Goal: Complete application form

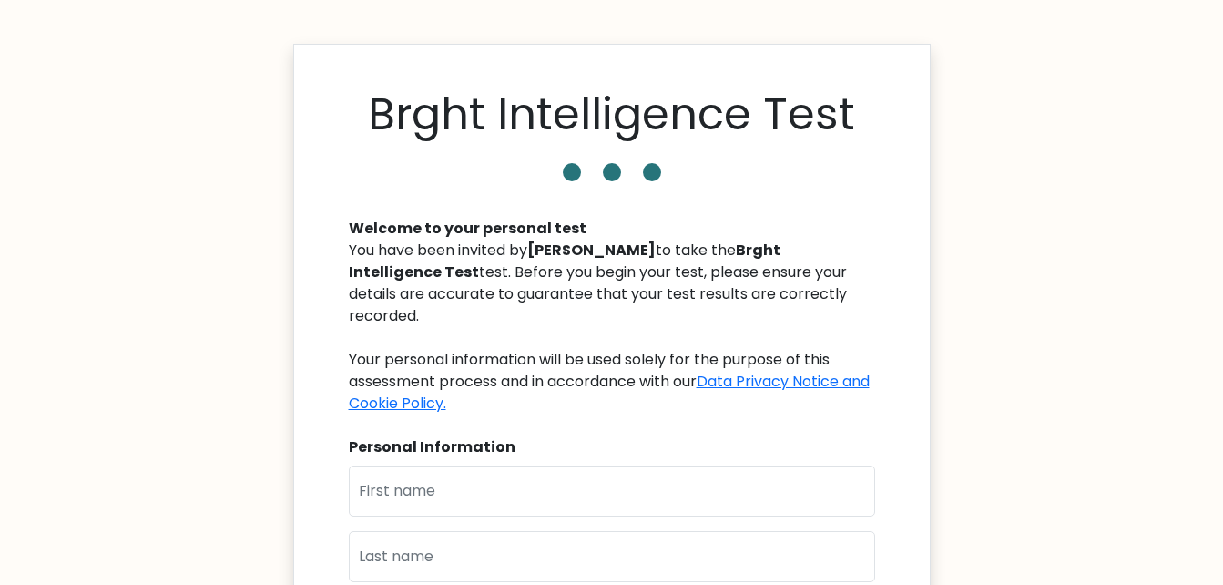
scroll to position [91, 0]
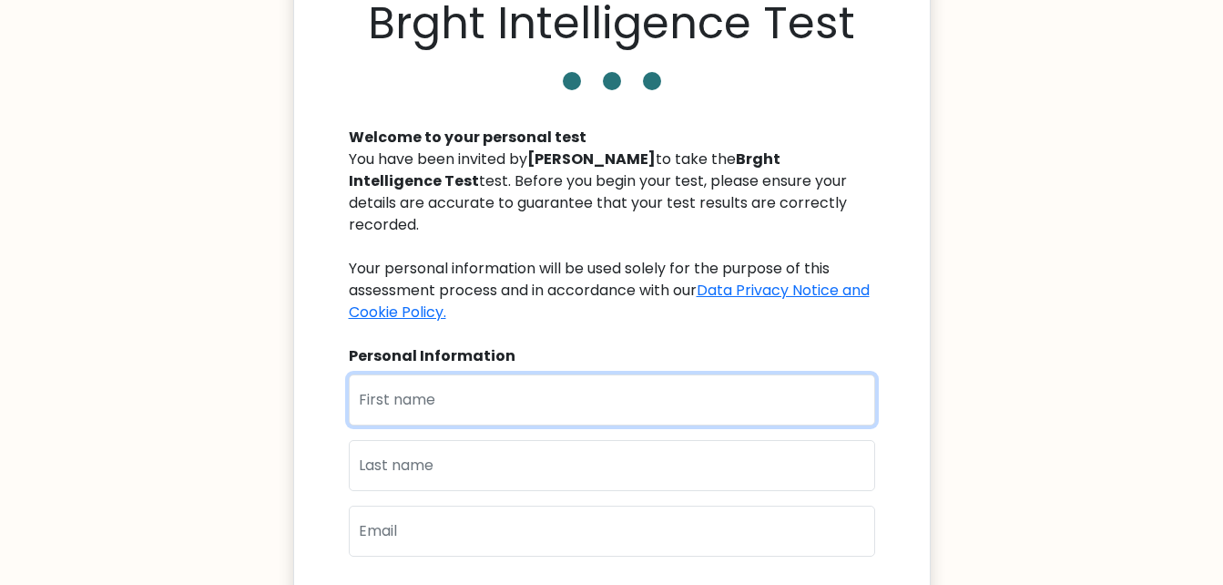
click at [397, 377] on input "text" at bounding box center [612, 399] width 526 height 51
type input "Marnie"
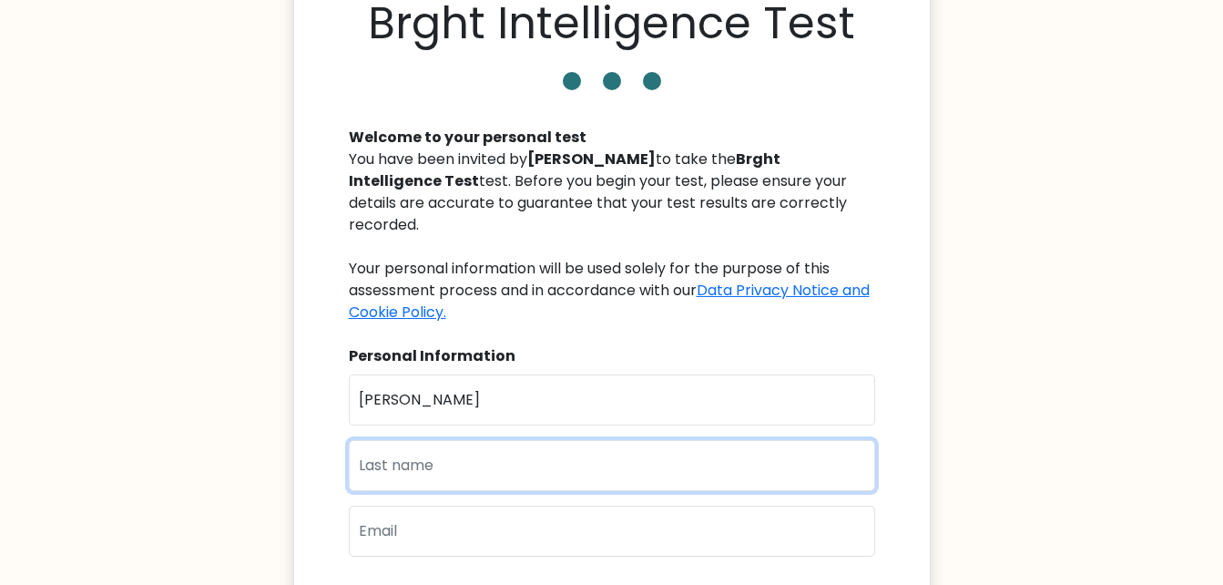
type input "Eslanan"
type input "marniereal@gmail.com"
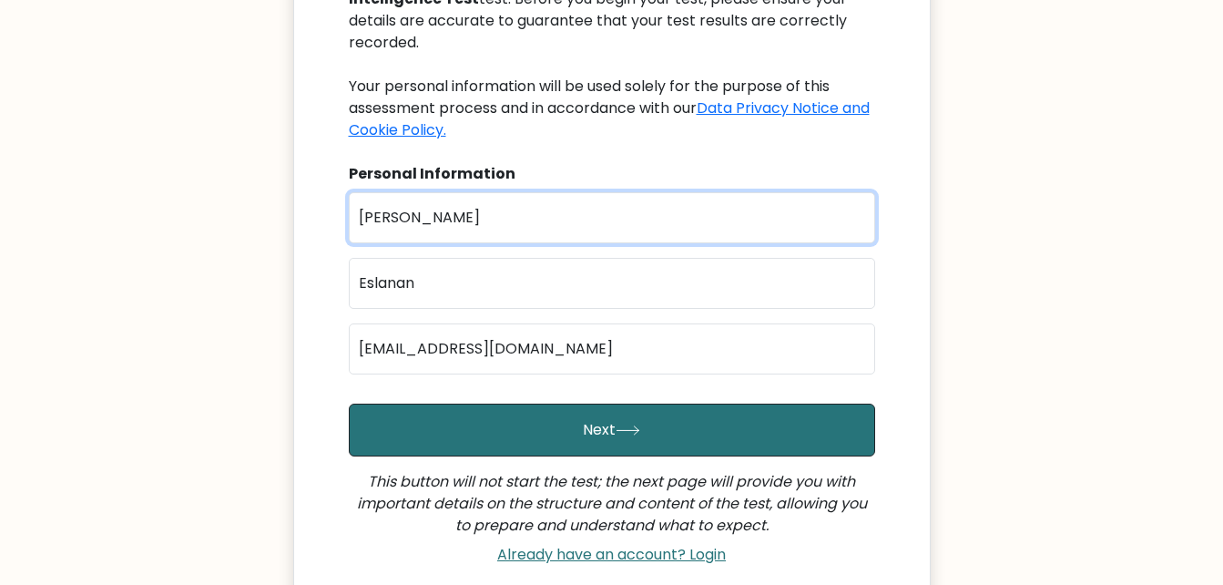
scroll to position [364, 0]
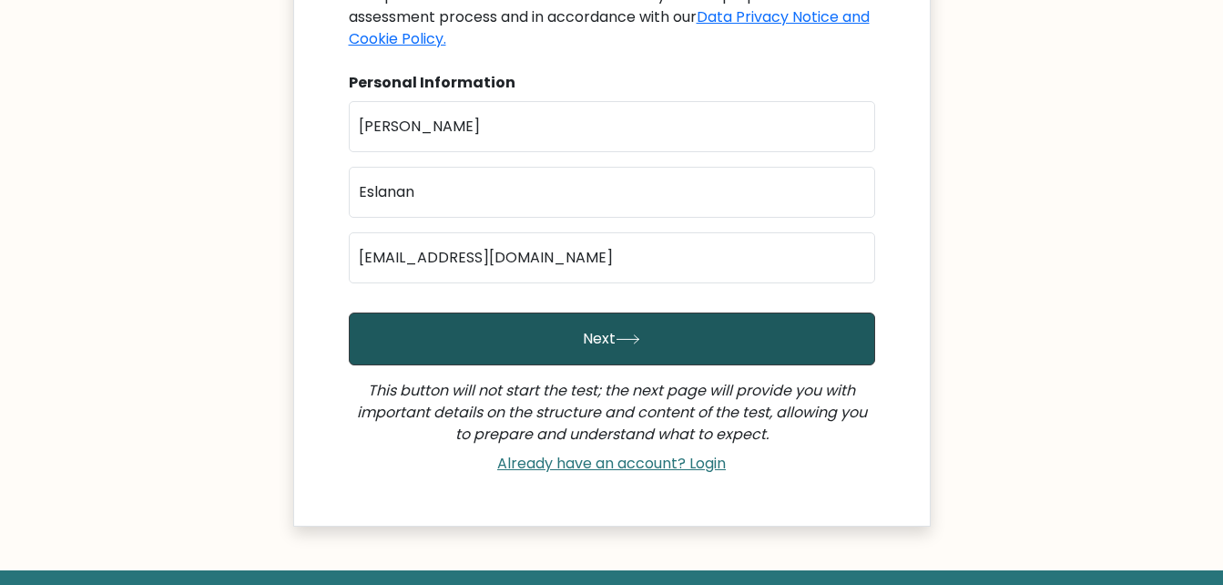
click at [592, 312] on button "Next" at bounding box center [612, 338] width 526 height 53
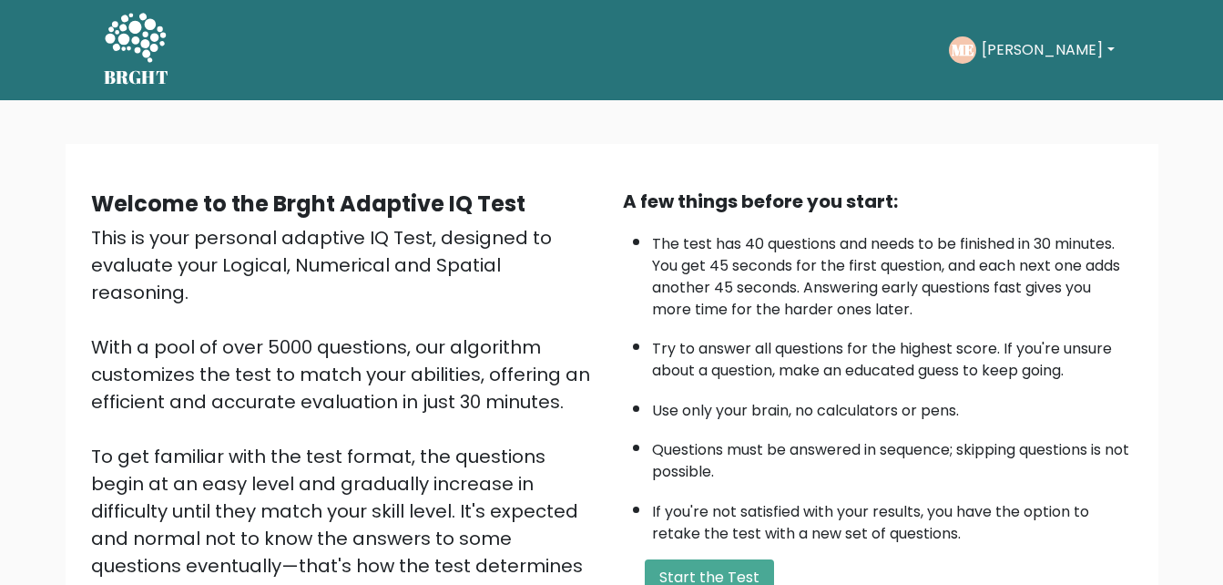
scroll to position [91, 0]
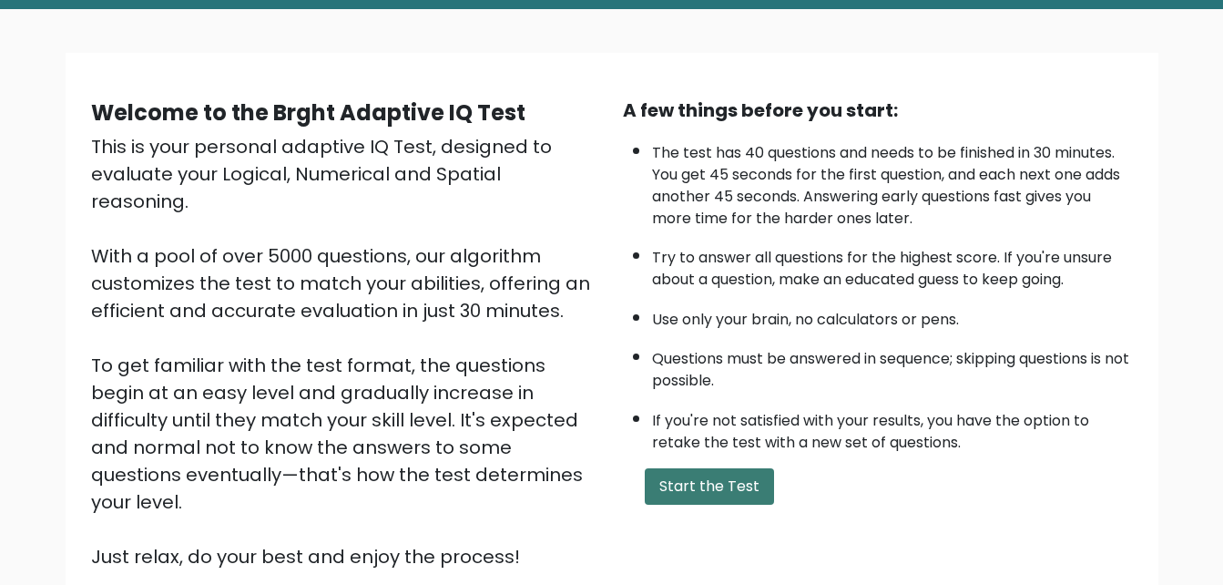
click at [695, 475] on button "Start the Test" at bounding box center [709, 486] width 129 height 36
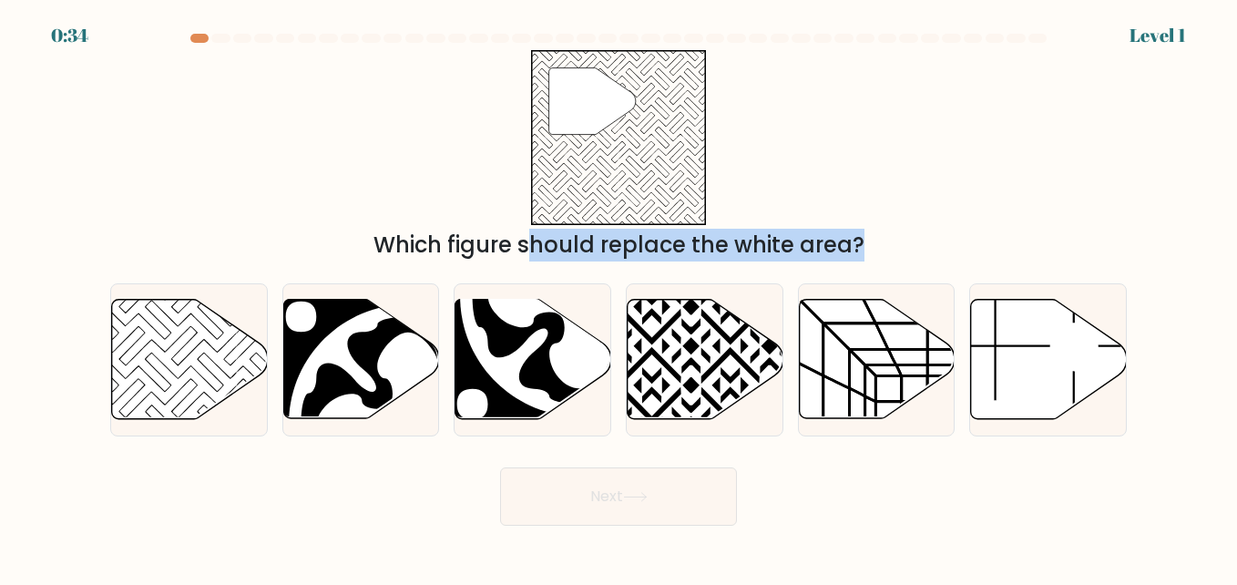
drag, startPoint x: 185, startPoint y: 368, endPoint x: 444, endPoint y: 143, distance: 343.4
click at [444, 143] on form at bounding box center [618, 280] width 1237 height 492
click at [174, 339] on icon at bounding box center [190, 359] width 156 height 119
click at [618, 297] on input "a." at bounding box center [618, 294] width 1 height 5
radio input "true"
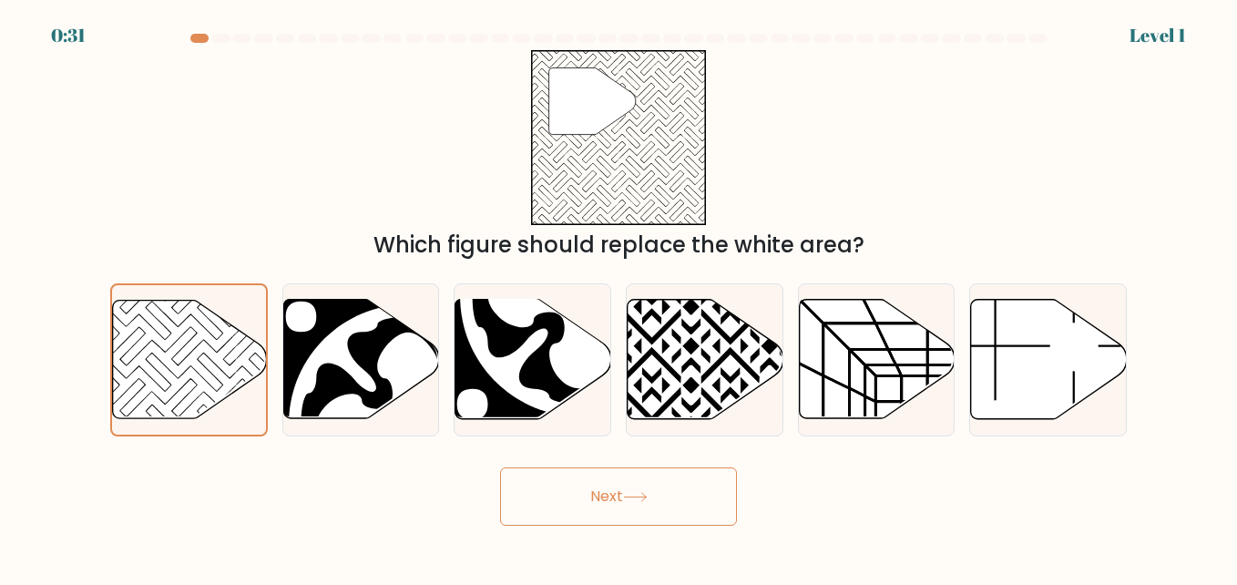
click at [577, 488] on button "Next" at bounding box center [618, 496] width 237 height 58
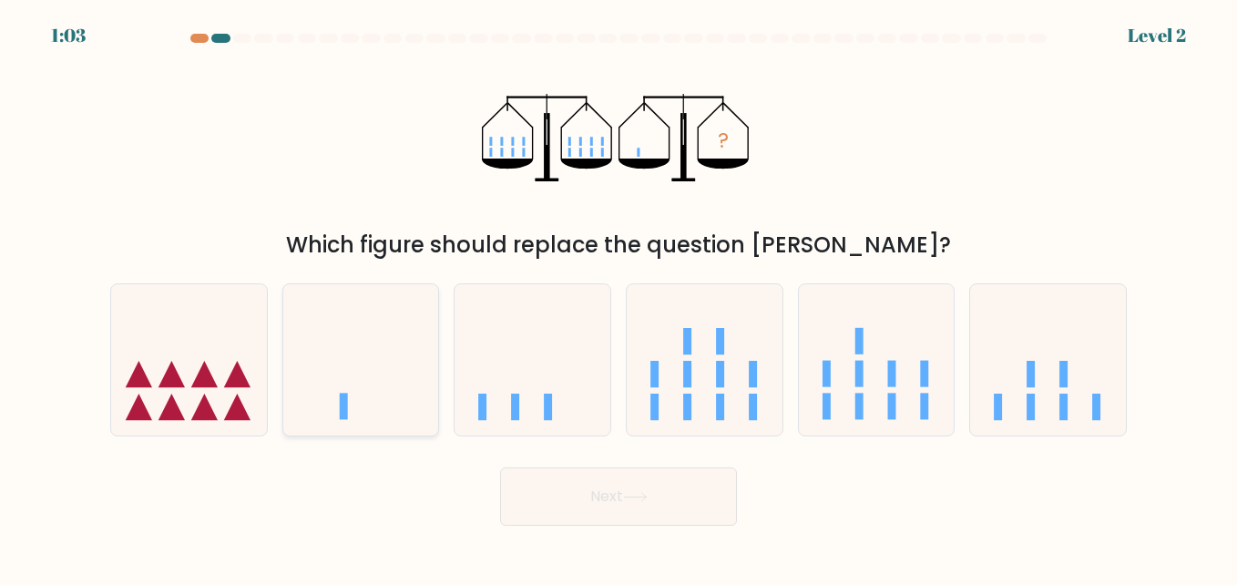
click at [348, 402] on icon at bounding box center [361, 359] width 156 height 128
click at [618, 297] on input "b." at bounding box center [618, 294] width 1 height 5
radio input "true"
click at [600, 490] on button "Next" at bounding box center [618, 496] width 237 height 58
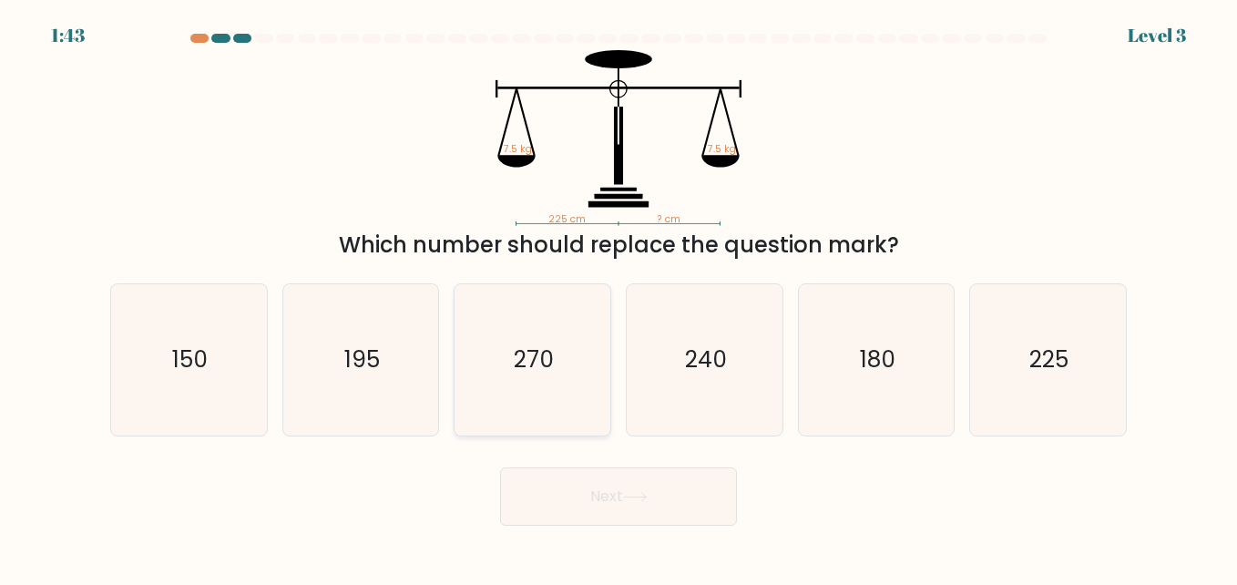
click at [540, 364] on text "270" at bounding box center [534, 359] width 40 height 32
click at [618, 297] on input "c. 270" at bounding box center [618, 294] width 1 height 5
radio input "true"
click at [610, 504] on button "Next" at bounding box center [618, 496] width 237 height 58
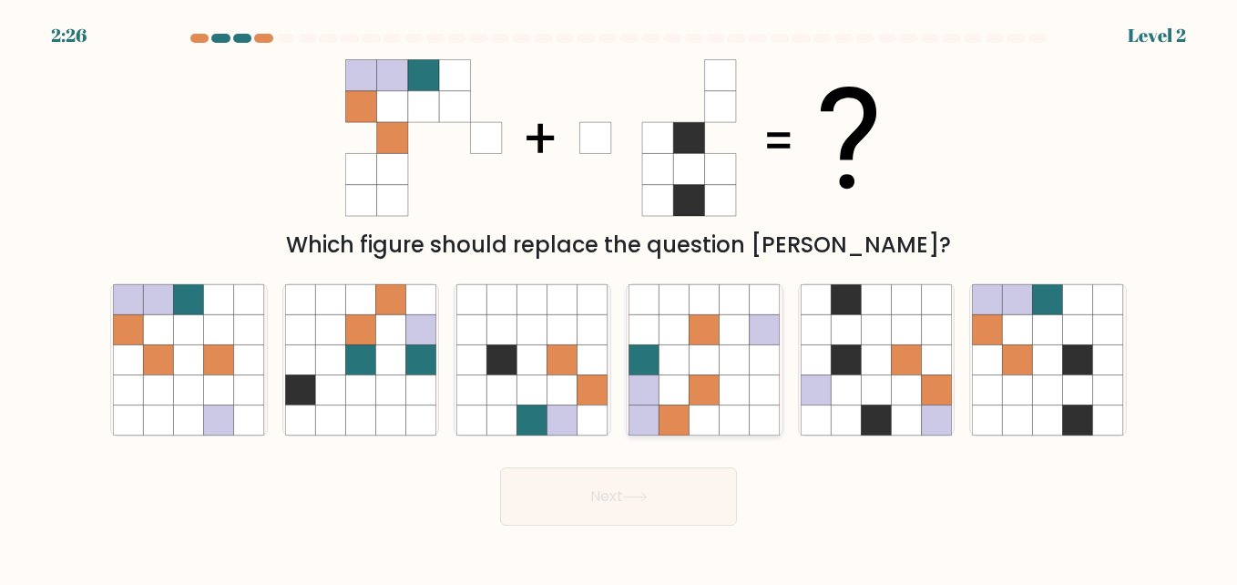
click at [686, 377] on icon at bounding box center [674, 390] width 30 height 30
click at [619, 297] on input "d." at bounding box center [618, 294] width 1 height 5
radio input "true"
click at [607, 503] on button "Next" at bounding box center [618, 496] width 237 height 58
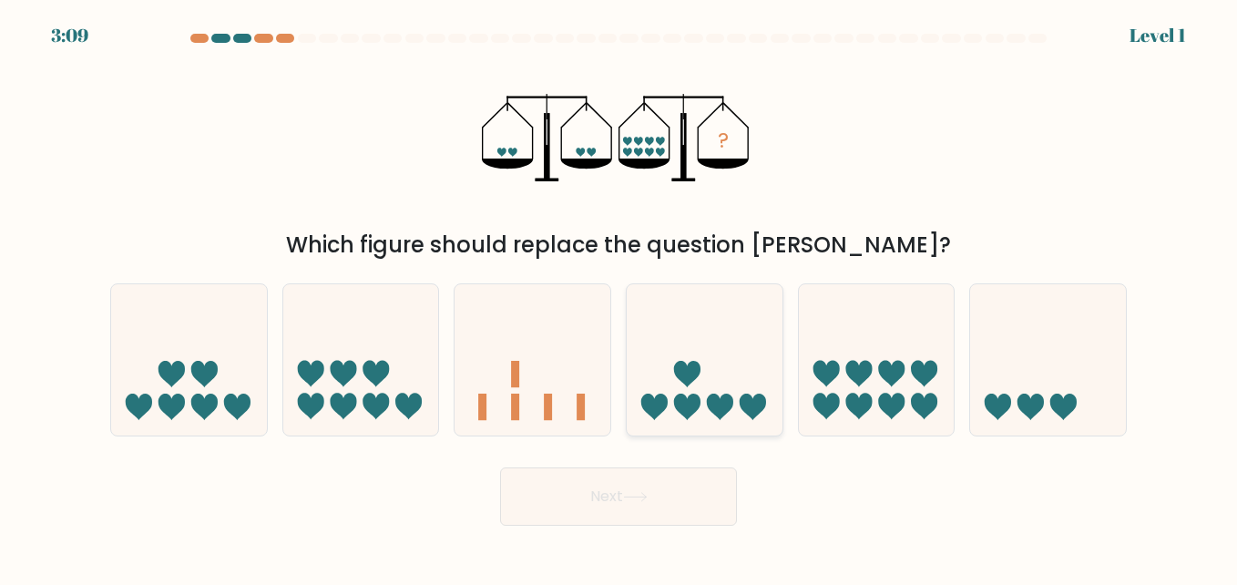
click at [684, 398] on icon at bounding box center [687, 406] width 26 height 26
click at [619, 297] on input "d." at bounding box center [618, 294] width 1 height 5
radio input "true"
click at [606, 501] on button "Next" at bounding box center [618, 496] width 237 height 58
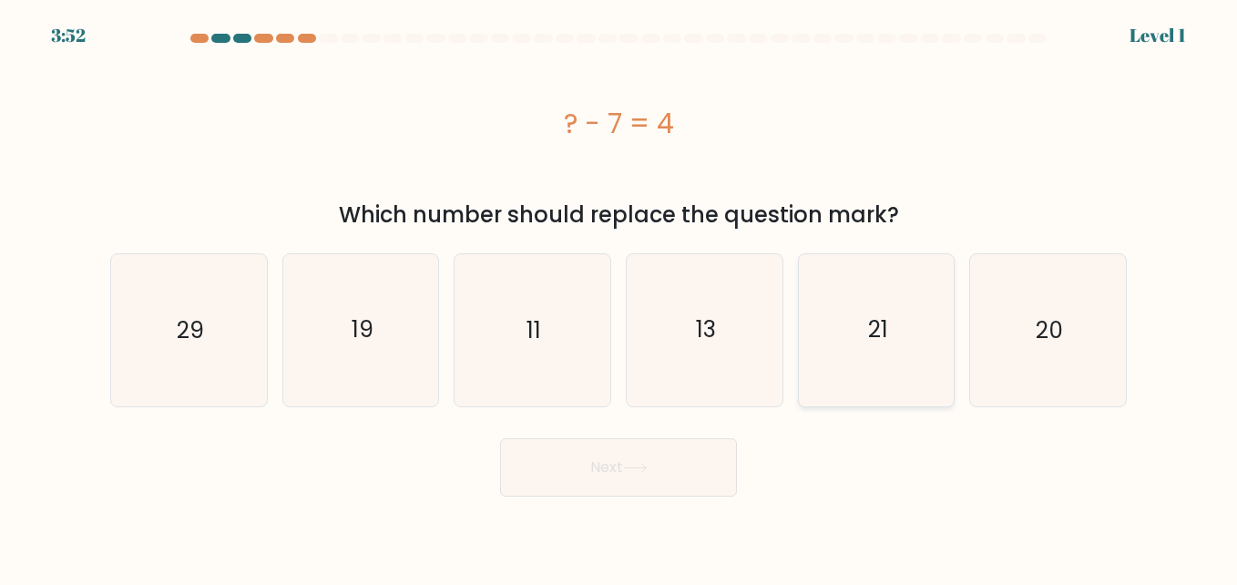
click at [866, 324] on icon "21" at bounding box center [875, 329] width 151 height 151
click at [619, 297] on input "e. 21" at bounding box center [618, 294] width 1 height 5
radio input "true"
click at [557, 484] on button "Next" at bounding box center [618, 467] width 237 height 58
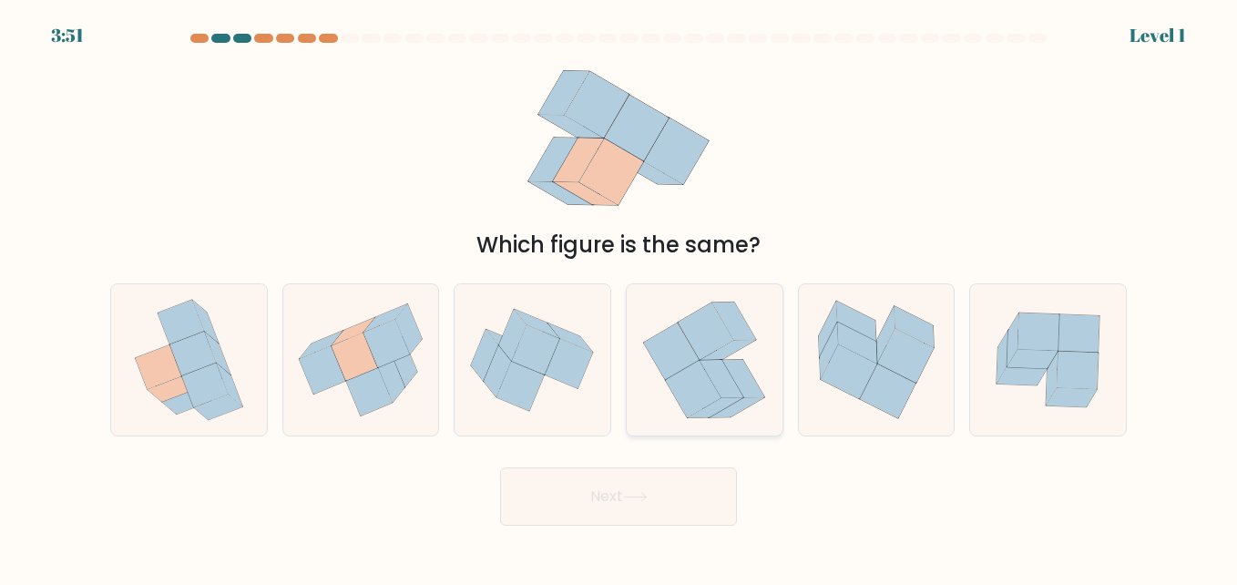
click at [688, 374] on icon at bounding box center [694, 389] width 56 height 57
click at [619, 297] on input "d." at bounding box center [618, 294] width 1 height 5
radio input "true"
click at [575, 498] on button "Next" at bounding box center [618, 496] width 237 height 58
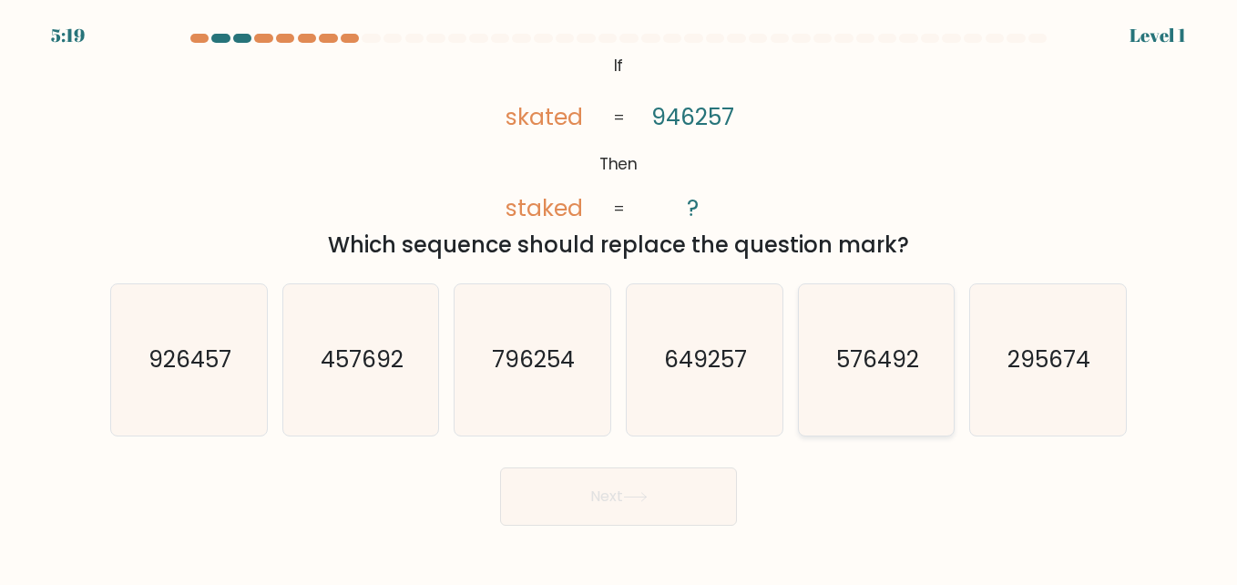
click at [875, 361] on text "576492" at bounding box center [877, 359] width 83 height 32
click at [619, 297] on input "e. 576492" at bounding box center [618, 294] width 1 height 5
radio input "true"
click at [521, 532] on body "5:19 Level 1 If" at bounding box center [618, 292] width 1237 height 585
click at [556, 494] on button "Next" at bounding box center [618, 496] width 237 height 58
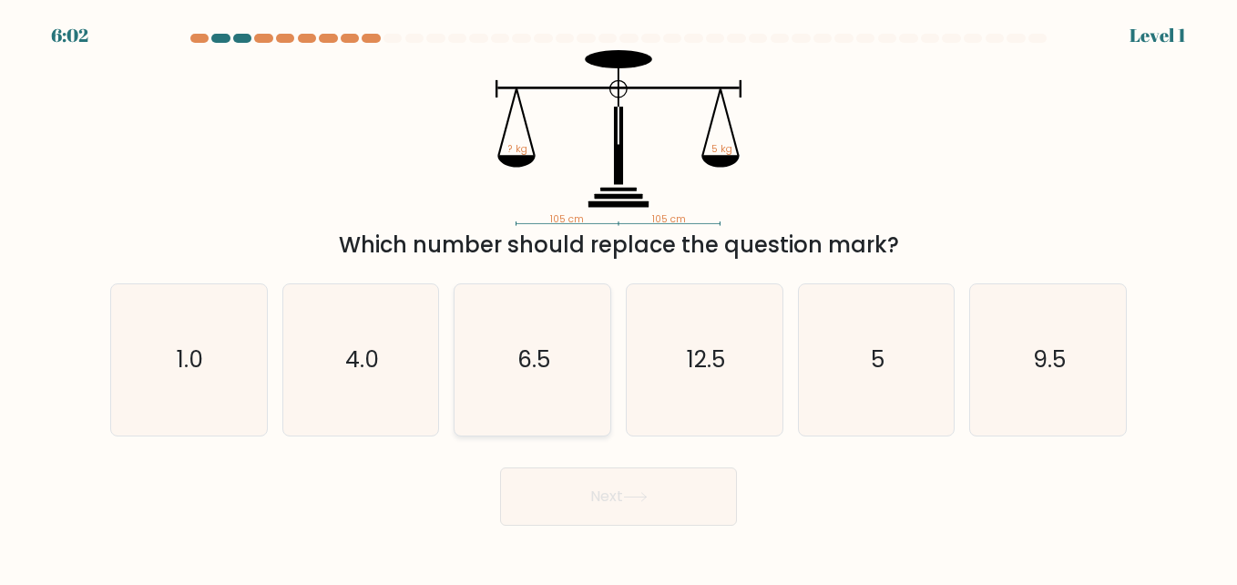
drag, startPoint x: 518, startPoint y: 351, endPoint x: 538, endPoint y: 422, distance: 73.8
click at [518, 351] on text "6.5" at bounding box center [533, 359] width 33 height 32
click at [618, 297] on input "c. 6.5" at bounding box center [618, 294] width 1 height 5
radio input "true"
click at [570, 493] on button "Next" at bounding box center [618, 496] width 237 height 58
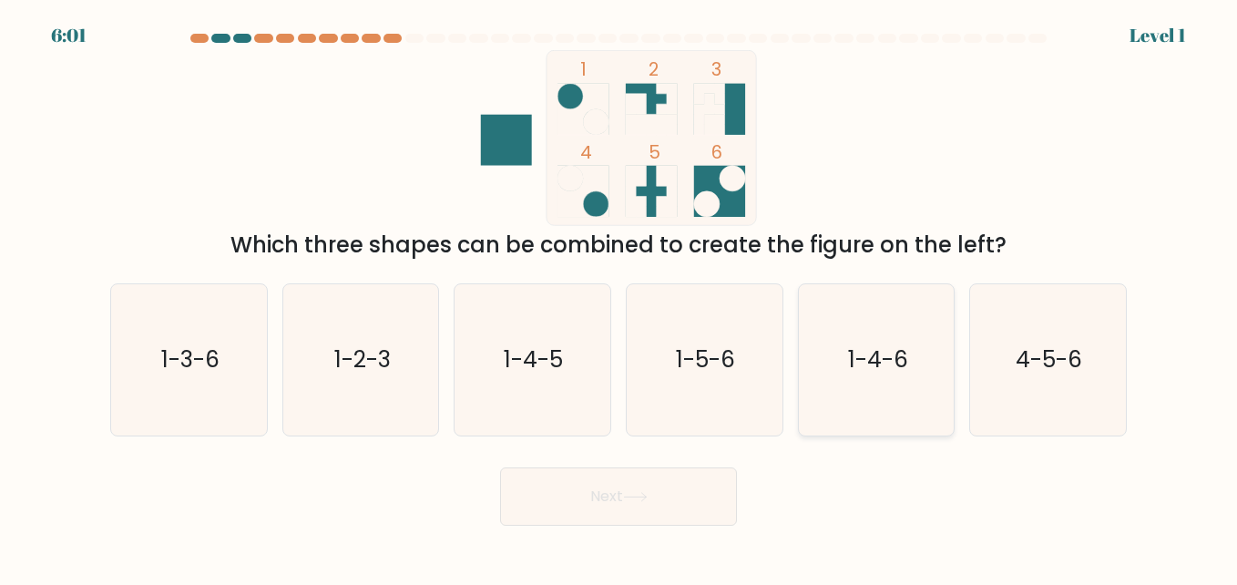
click at [850, 371] on text "1-4-6" at bounding box center [878, 359] width 60 height 32
click at [619, 297] on input "e. 1-4-6" at bounding box center [618, 294] width 1 height 5
radio input "true"
click at [616, 509] on button "Next" at bounding box center [618, 496] width 237 height 58
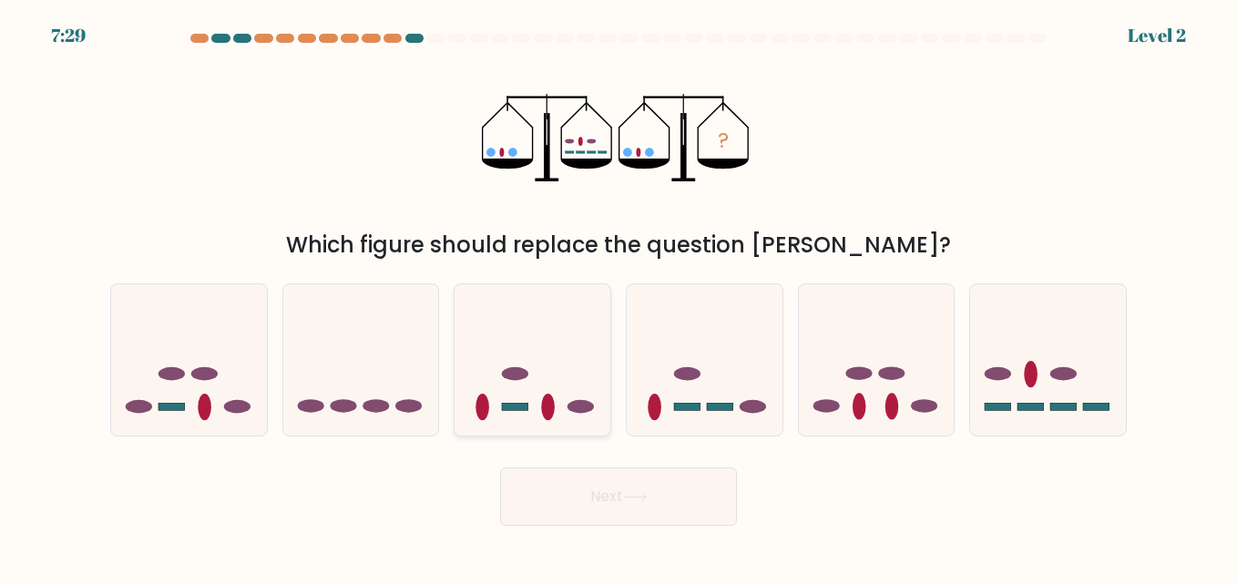
click at [518, 374] on ellipse at bounding box center [515, 374] width 26 height 14
click at [618, 297] on input "c." at bounding box center [618, 294] width 1 height 5
radio input "true"
click at [575, 493] on button "Next" at bounding box center [618, 496] width 237 height 58
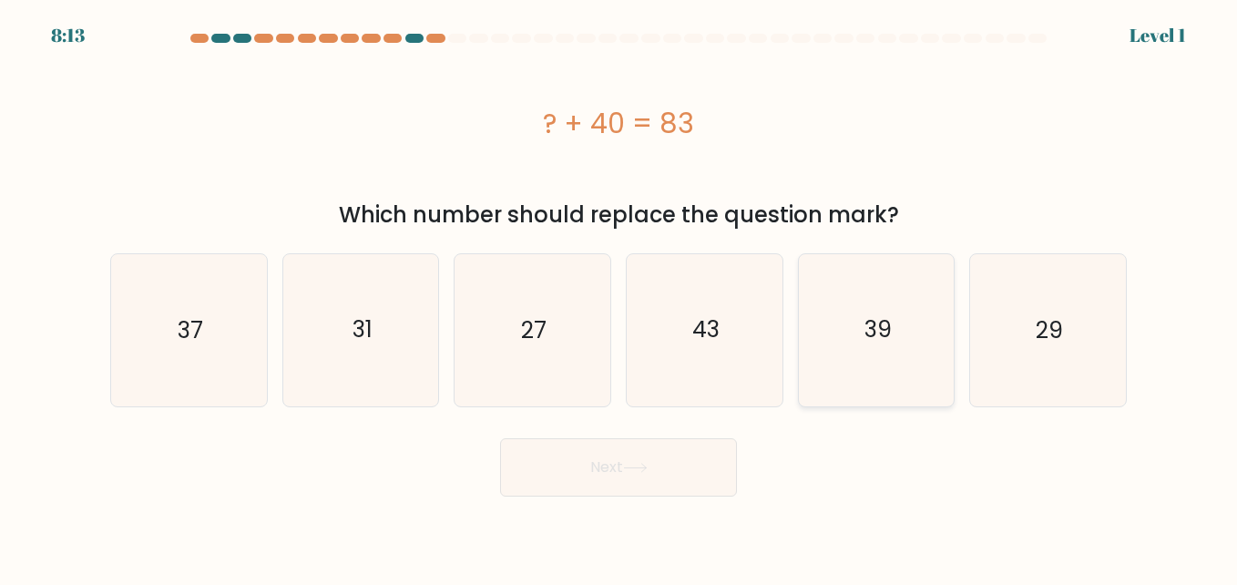
click at [851, 335] on icon "39" at bounding box center [875, 329] width 151 height 151
click at [619, 297] on input "e. 39" at bounding box center [618, 294] width 1 height 5
radio input "true"
click at [582, 484] on button "Next" at bounding box center [618, 467] width 237 height 58
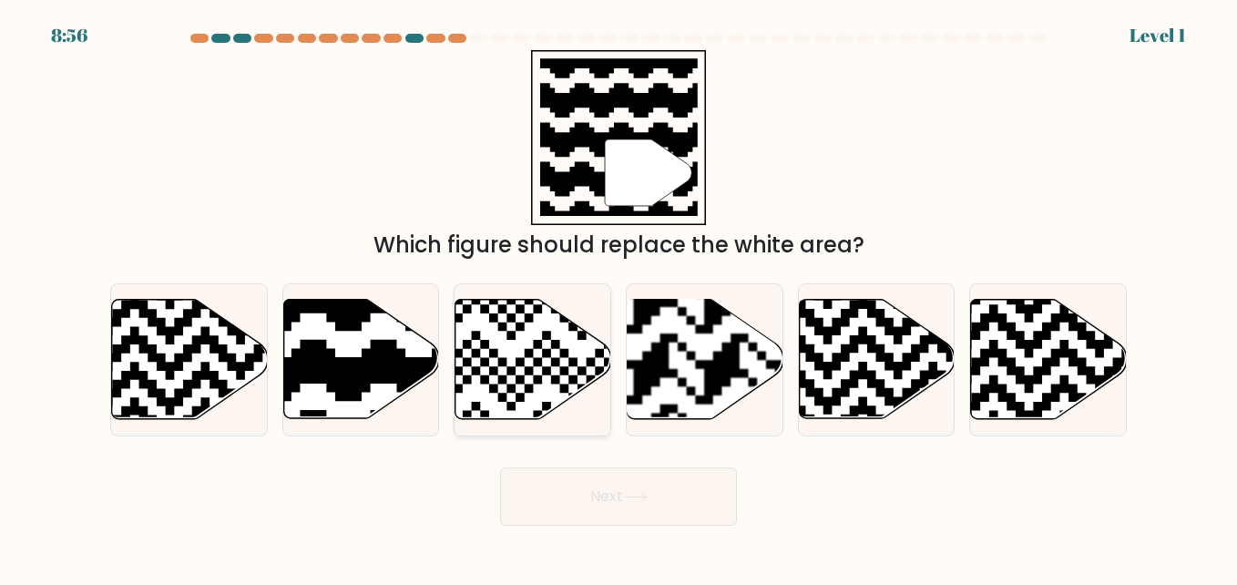
click at [505, 374] on icon at bounding box center [532, 359] width 156 height 121
click at [618, 297] on input "c." at bounding box center [618, 294] width 1 height 5
radio input "true"
click at [621, 494] on button "Next" at bounding box center [618, 496] width 237 height 58
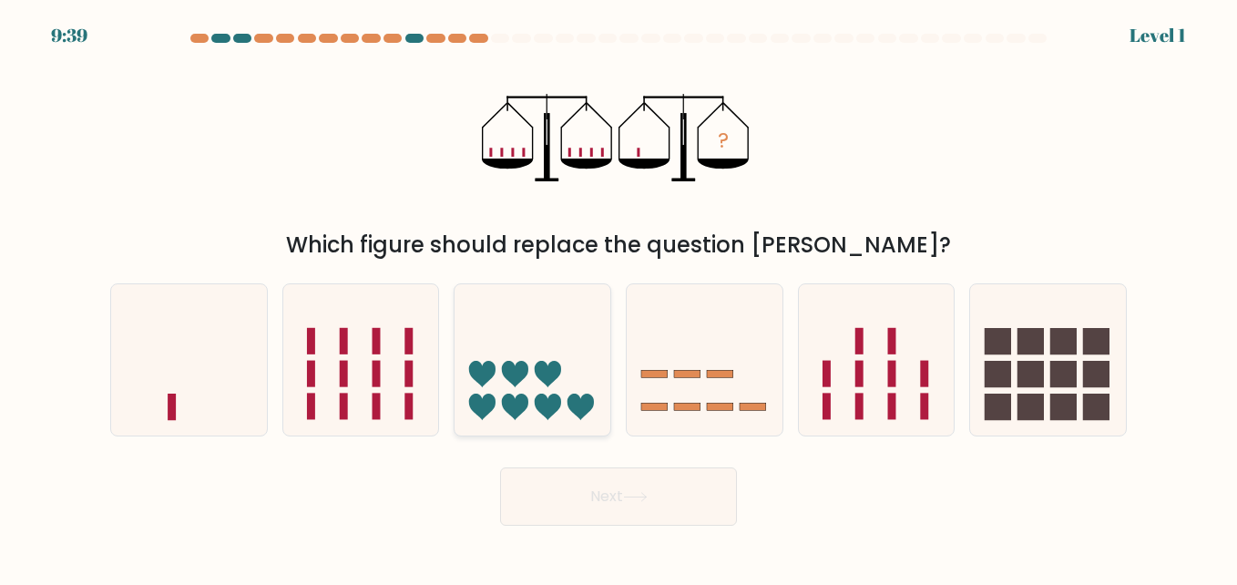
click at [503, 385] on icon at bounding box center [532, 359] width 156 height 128
click at [618, 297] on input "c." at bounding box center [618, 294] width 1 height 5
radio input "true"
click at [556, 504] on button "Next" at bounding box center [618, 496] width 237 height 58
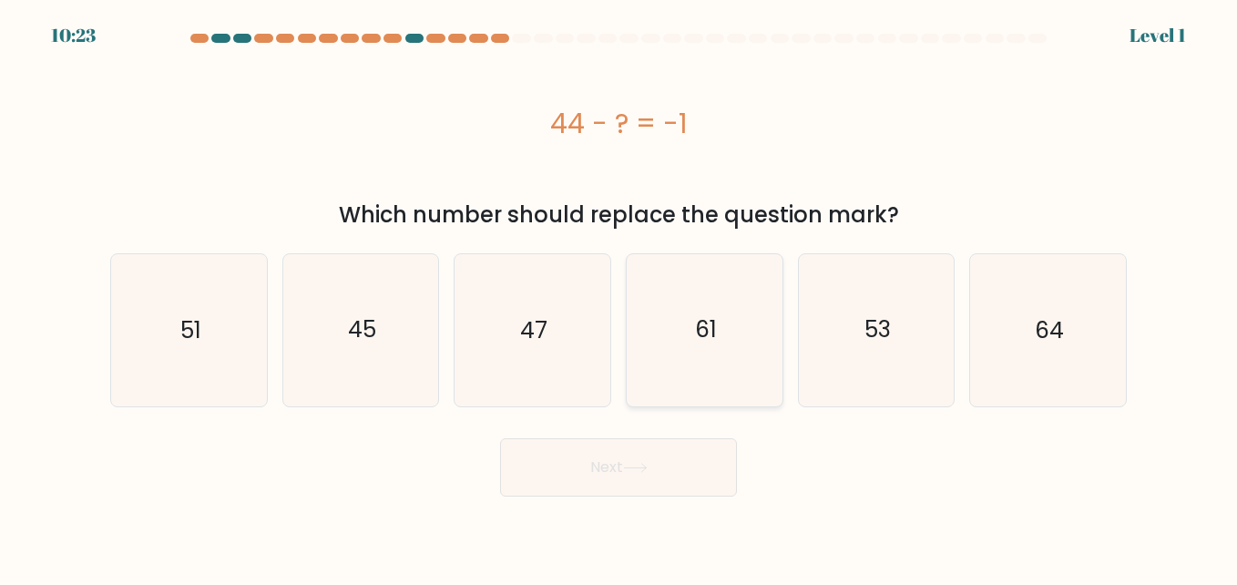
click at [709, 319] on text "61" at bounding box center [706, 330] width 22 height 32
click at [619, 297] on input "d. 61" at bounding box center [618, 294] width 1 height 5
radio input "true"
click at [603, 466] on button "Next" at bounding box center [618, 467] width 237 height 58
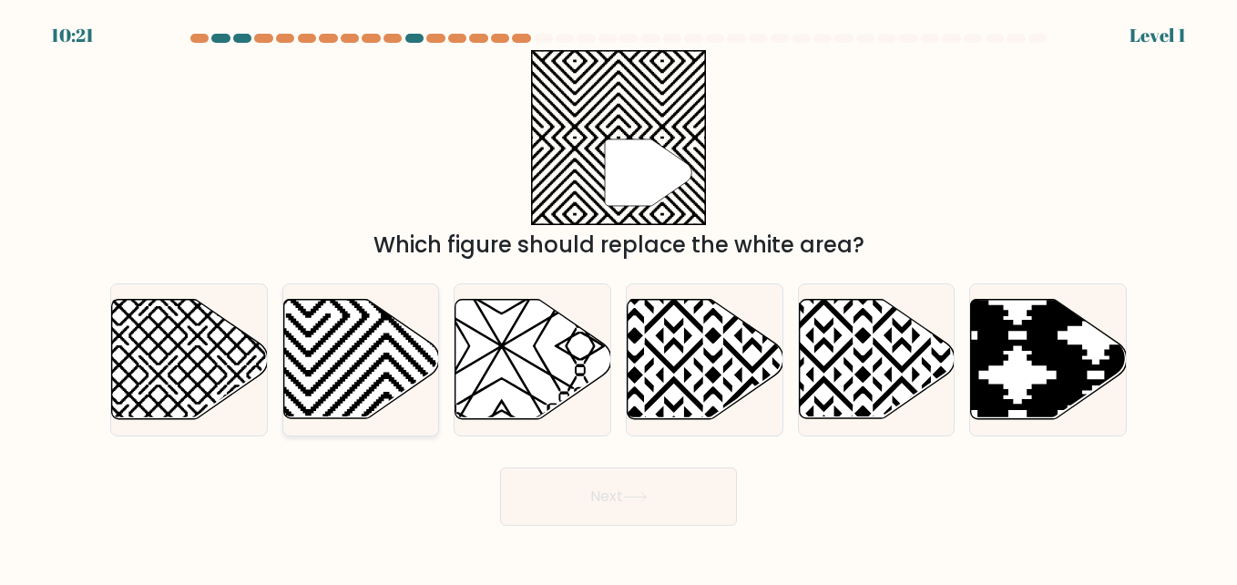
click at [360, 341] on icon at bounding box center [307, 295] width 313 height 313
click at [618, 297] on input "b." at bounding box center [618, 294] width 1 height 5
radio input "true"
click at [617, 467] on button "Next" at bounding box center [618, 496] width 237 height 58
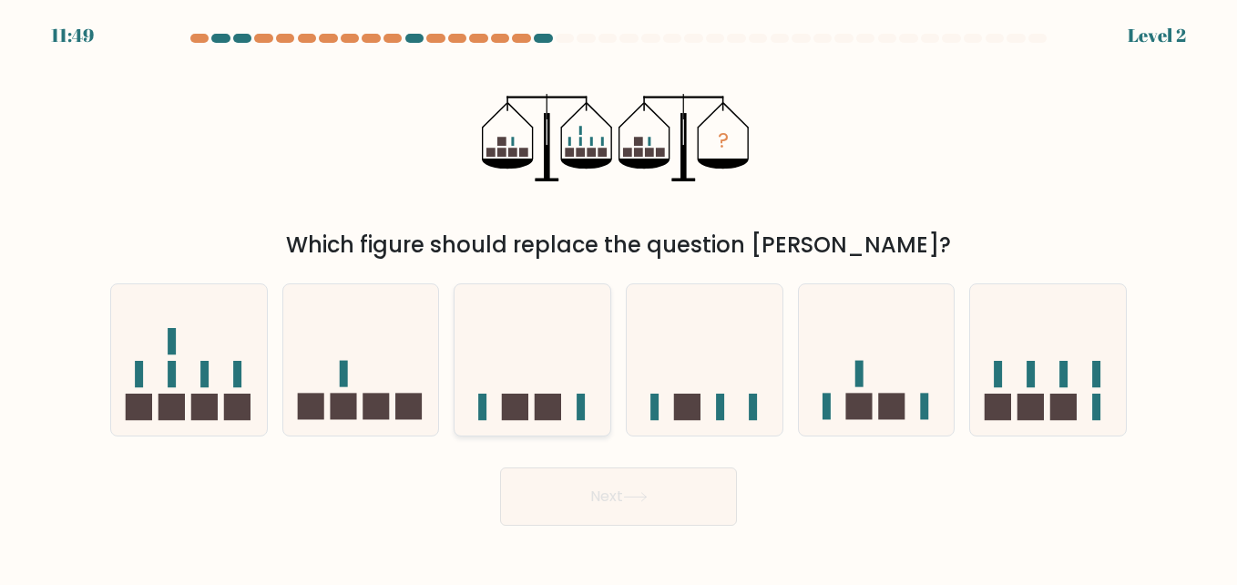
click at [522, 375] on icon at bounding box center [532, 359] width 156 height 128
click at [618, 297] on input "c." at bounding box center [618, 294] width 1 height 5
radio input "true"
click at [562, 483] on button "Next" at bounding box center [618, 496] width 237 height 58
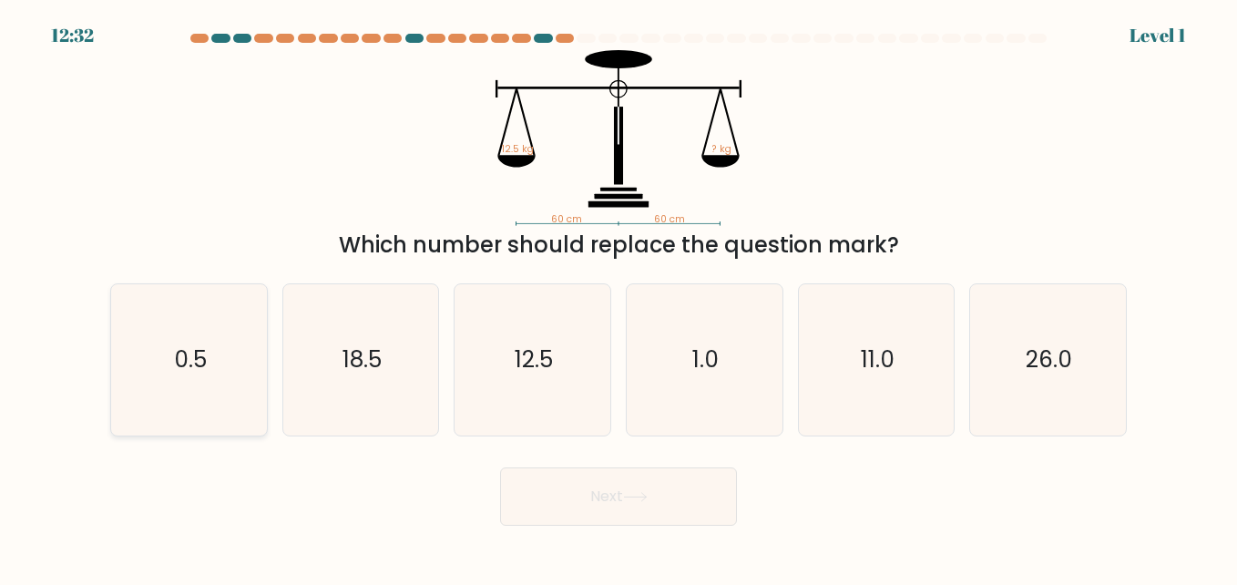
click at [191, 356] on text "0.5" at bounding box center [190, 359] width 33 height 32
click at [618, 297] on input "a. 0.5" at bounding box center [618, 294] width 1 height 5
radio input "true"
click at [655, 513] on button "Next" at bounding box center [618, 496] width 237 height 58
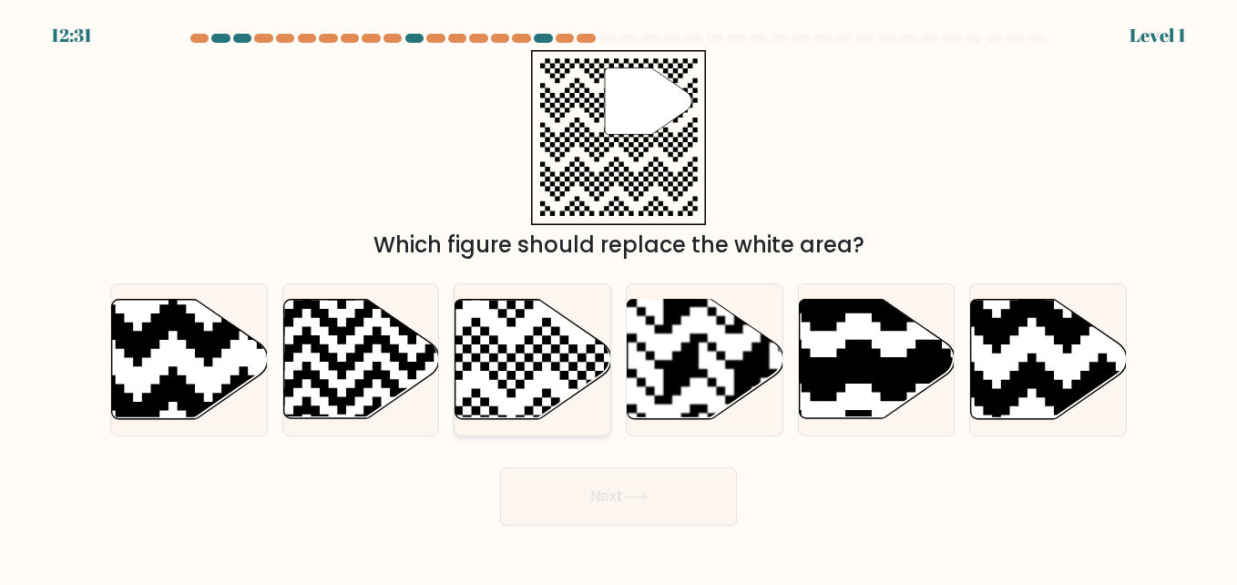
click at [528, 391] on icon at bounding box center [533, 359] width 156 height 119
click at [618, 297] on input "c." at bounding box center [618, 294] width 1 height 5
radio input "true"
click at [618, 498] on button "Next" at bounding box center [618, 496] width 237 height 58
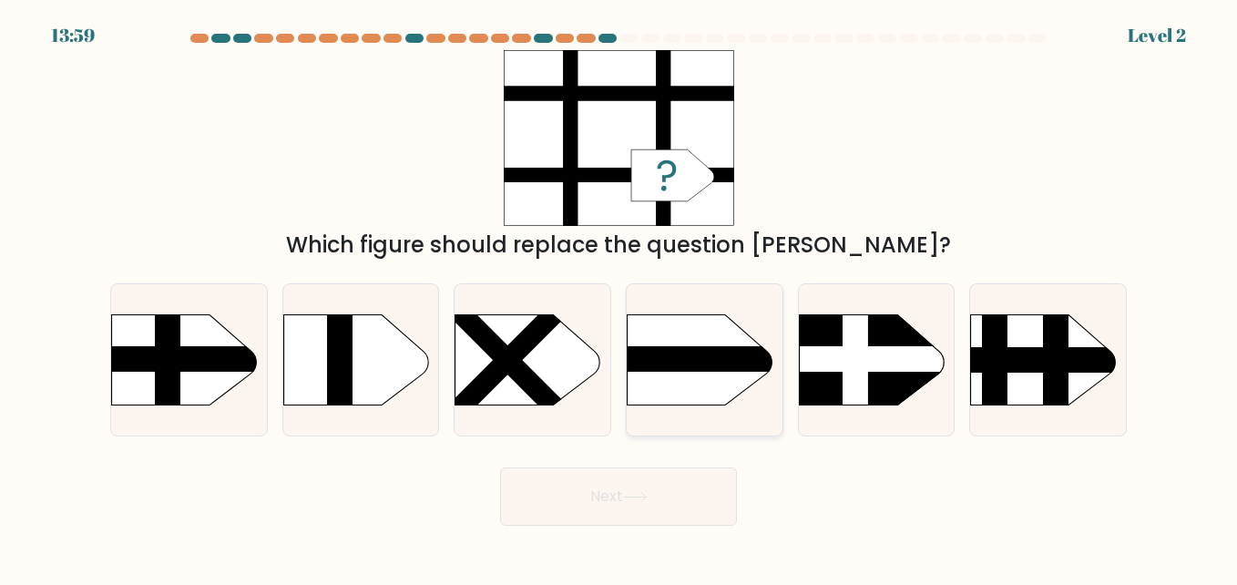
drag, startPoint x: 752, startPoint y: 358, endPoint x: 670, endPoint y: 455, distance: 127.3
click at [751, 358] on rect at bounding box center [604, 358] width 405 height 25
click at [619, 297] on input "d." at bounding box center [618, 294] width 1 height 5
radio input "true"
click at [598, 496] on button "Next" at bounding box center [618, 496] width 237 height 58
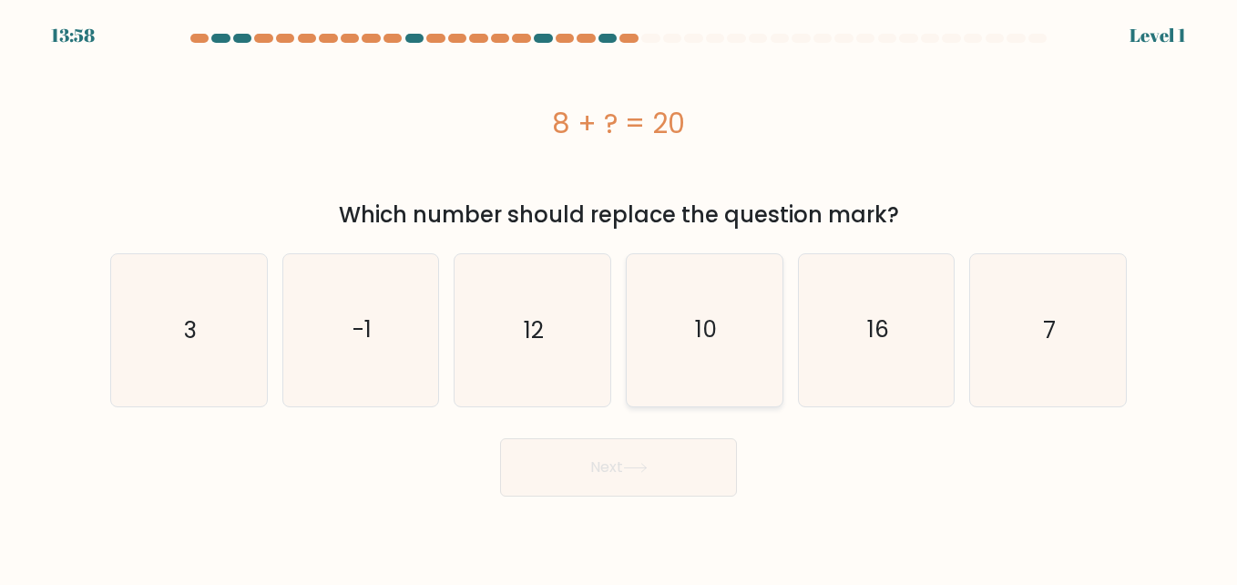
click at [722, 333] on icon "10" at bounding box center [703, 329] width 151 height 151
click at [619, 297] on input "d. 10" at bounding box center [618, 294] width 1 height 5
radio input "true"
click at [594, 477] on button "Next" at bounding box center [618, 467] width 237 height 58
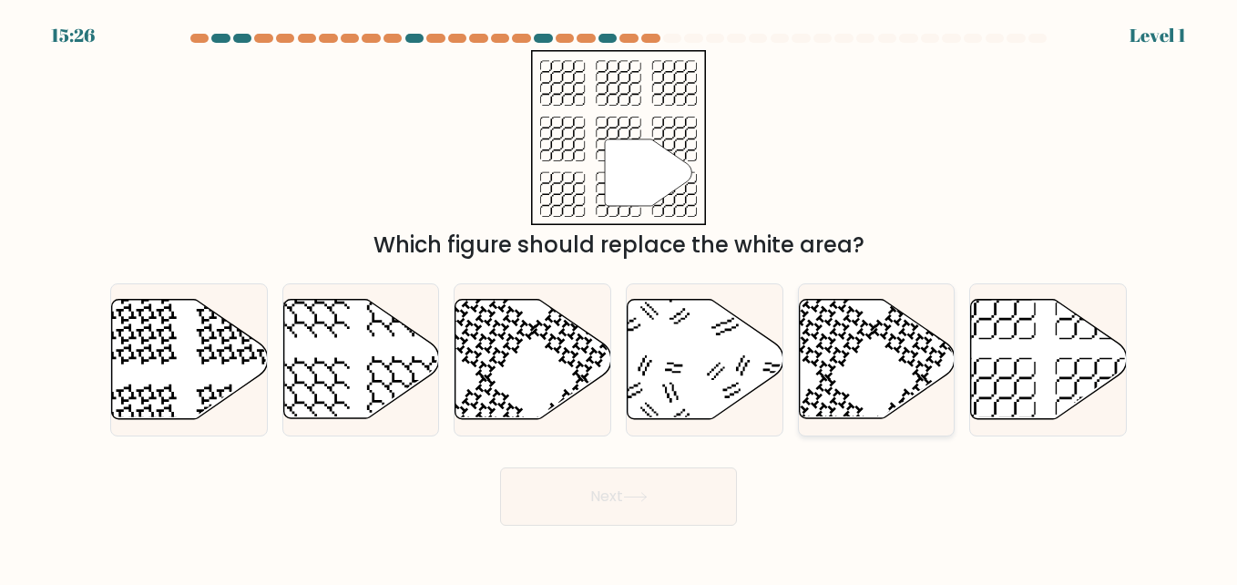
click at [888, 347] on icon at bounding box center [877, 359] width 156 height 119
click at [619, 297] on input "e." at bounding box center [618, 294] width 1 height 5
radio input "true"
click at [600, 485] on button "Next" at bounding box center [618, 496] width 237 height 58
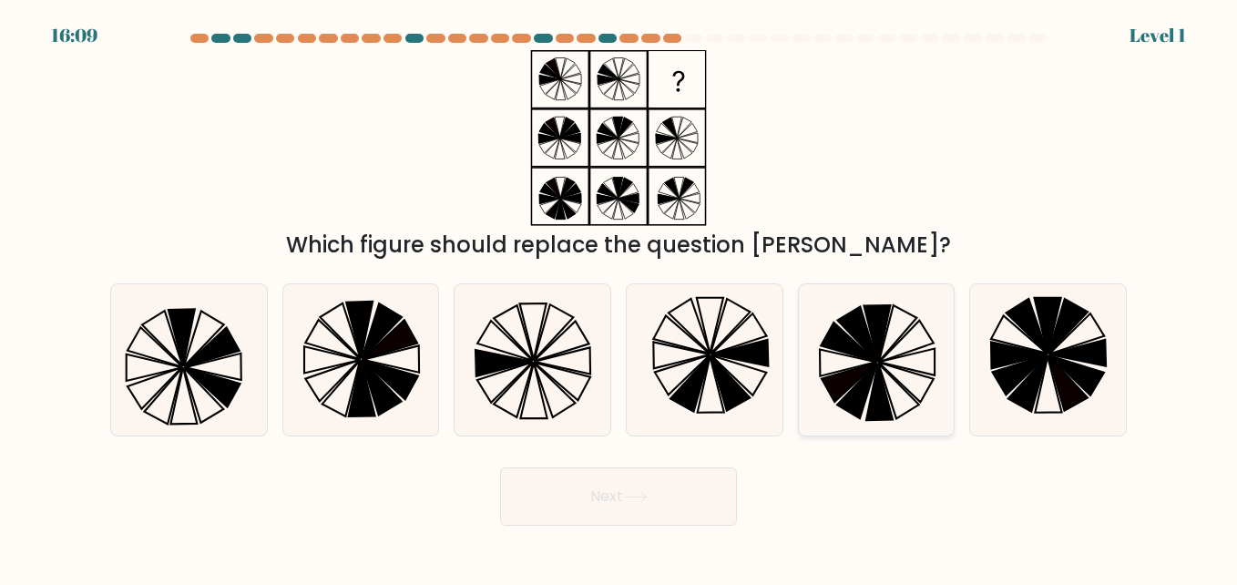
click at [881, 356] on icon at bounding box center [898, 333] width 38 height 56
click at [619, 297] on input "e." at bounding box center [618, 294] width 1 height 5
radio input "true"
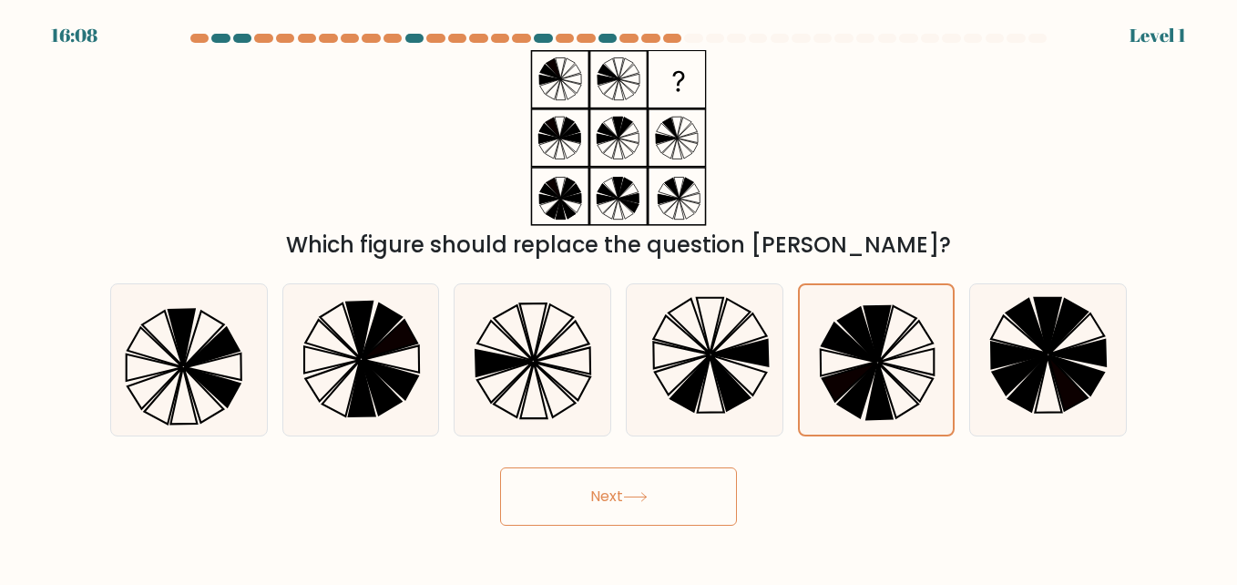
click at [607, 485] on button "Next" at bounding box center [618, 496] width 237 height 58
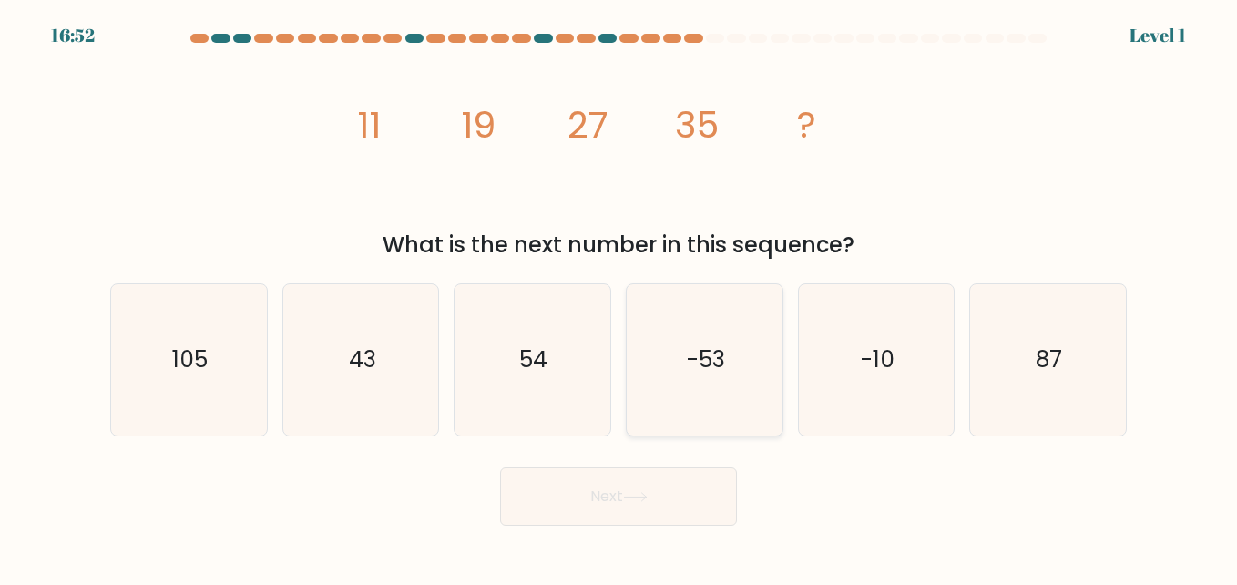
drag, startPoint x: 701, startPoint y: 359, endPoint x: 657, endPoint y: 417, distance: 72.8
click at [700, 358] on text "-53" at bounding box center [706, 359] width 38 height 32
click at [619, 297] on input "d. -53" at bounding box center [618, 294] width 1 height 5
radio input "true"
click at [587, 495] on button "Next" at bounding box center [618, 496] width 237 height 58
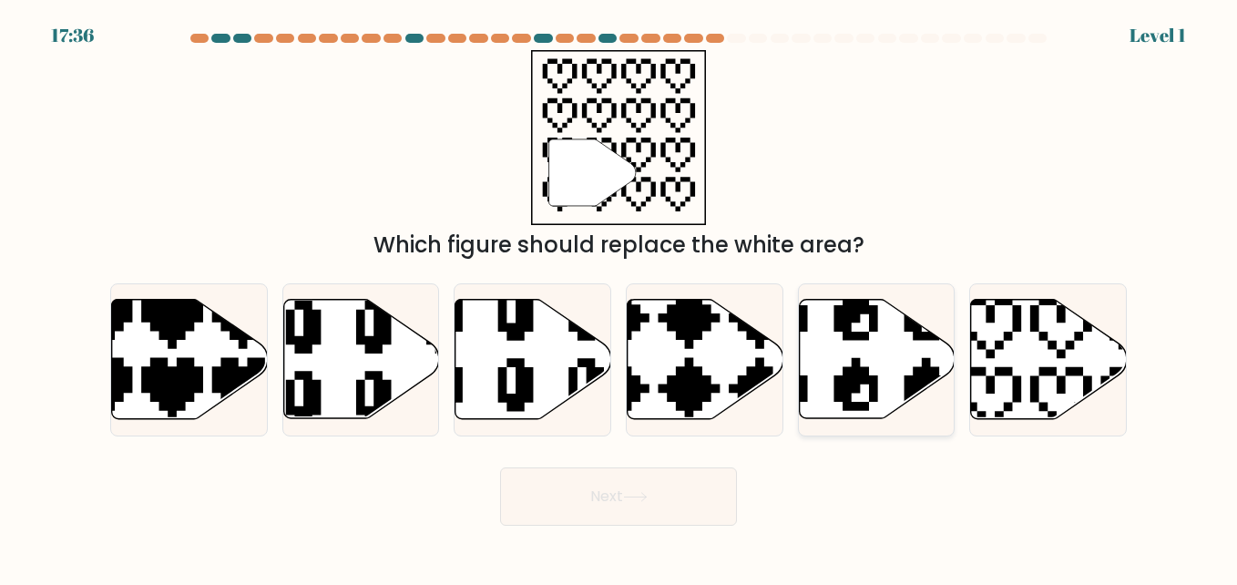
click at [840, 372] on icon at bounding box center [877, 359] width 156 height 119
click at [619, 297] on input "e." at bounding box center [618, 294] width 1 height 5
radio input "true"
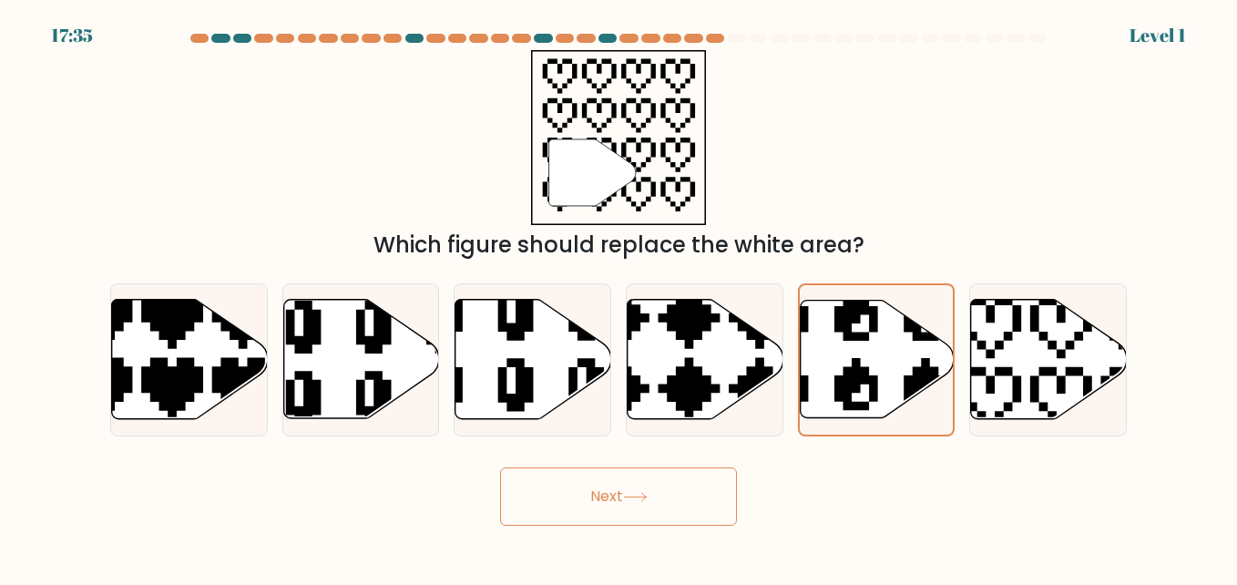
click at [622, 504] on button "Next" at bounding box center [618, 496] width 237 height 58
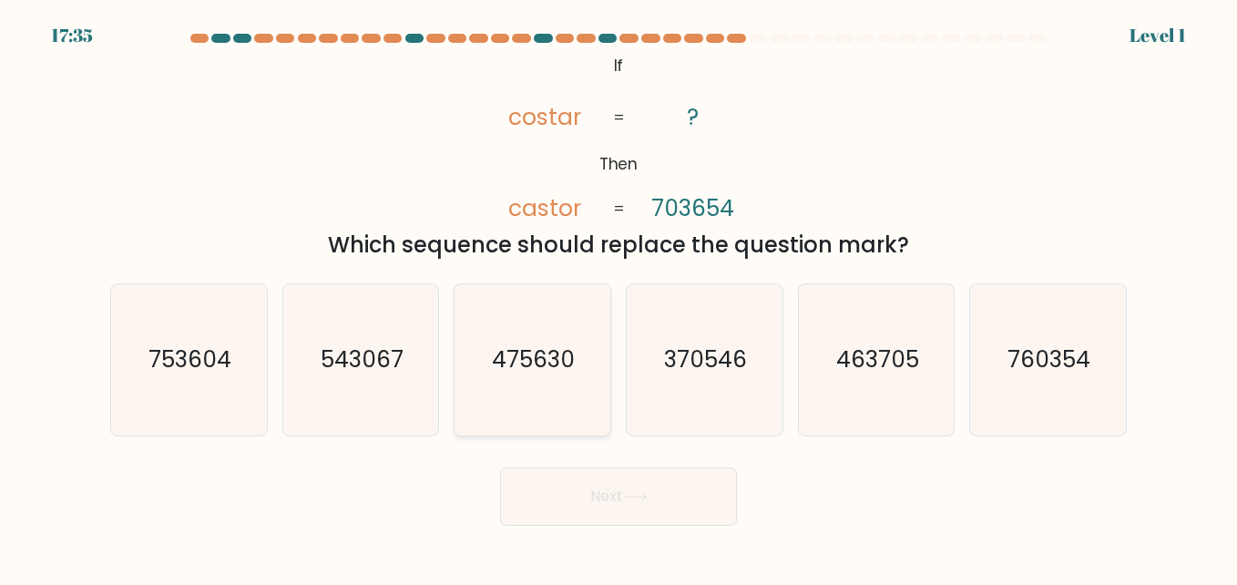
click at [503, 371] on text "475630" at bounding box center [534, 359] width 83 height 32
click at [618, 297] on input "c. 475630" at bounding box center [618, 294] width 1 height 5
radio input "true"
click at [548, 494] on button "Next" at bounding box center [618, 496] width 237 height 58
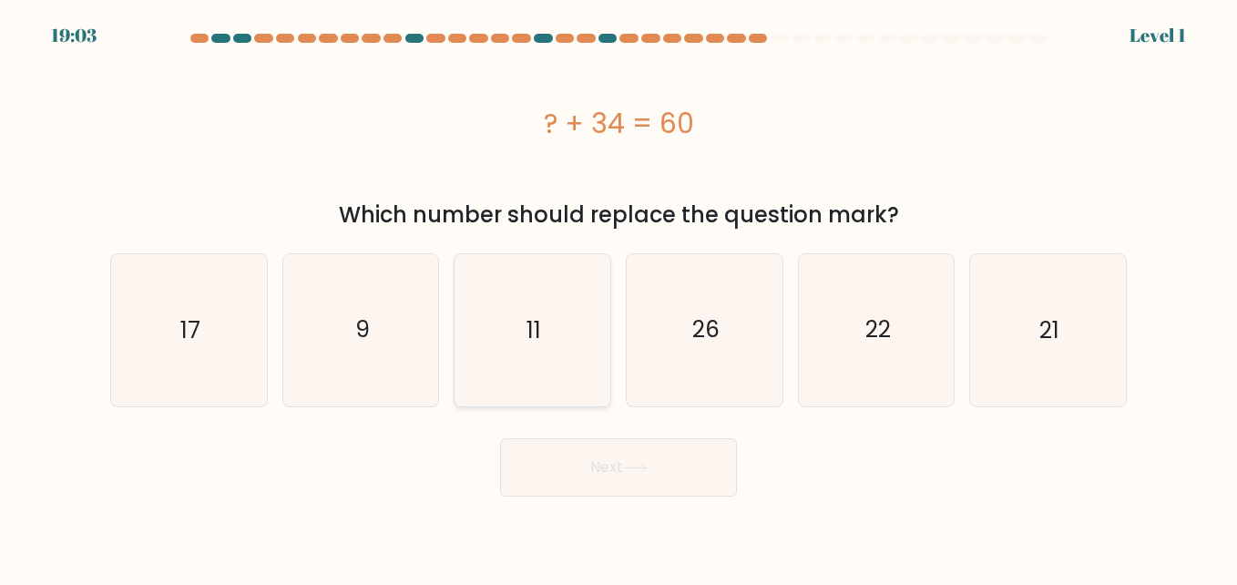
click at [535, 349] on icon "11" at bounding box center [531, 329] width 151 height 151
click at [618, 297] on input "c. 11" at bounding box center [618, 294] width 1 height 5
radio input "true"
click at [565, 478] on button "Next" at bounding box center [618, 467] width 237 height 58
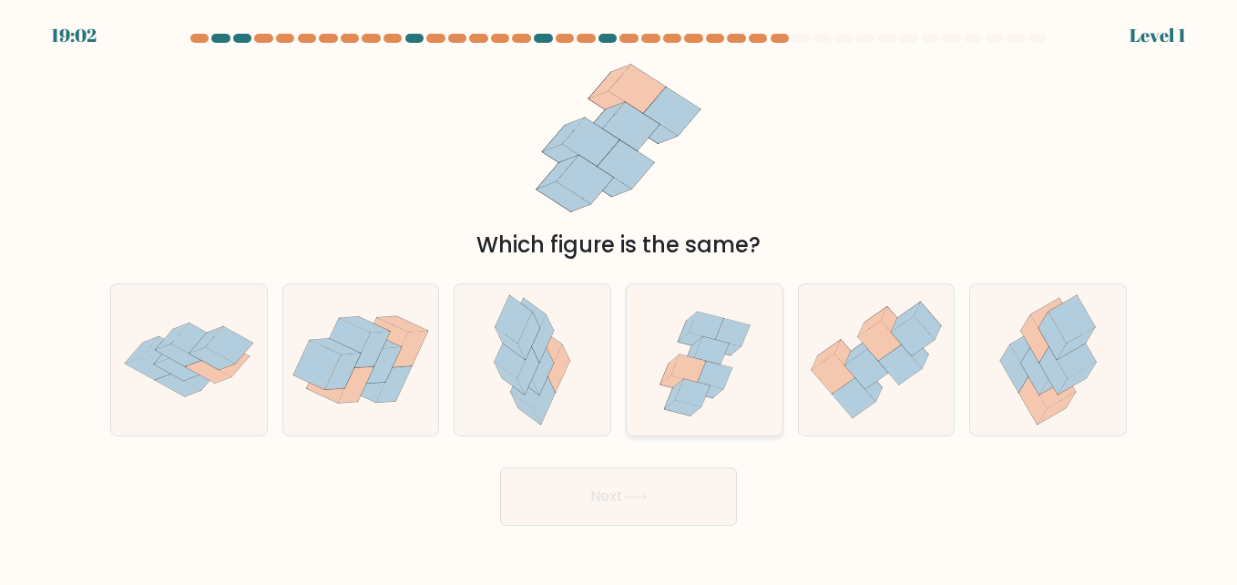
click at [689, 346] on icon at bounding box center [704, 359] width 156 height 149
click at [619, 297] on input "d." at bounding box center [618, 294] width 1 height 5
radio input "true"
click at [570, 498] on button "Next" at bounding box center [618, 496] width 237 height 58
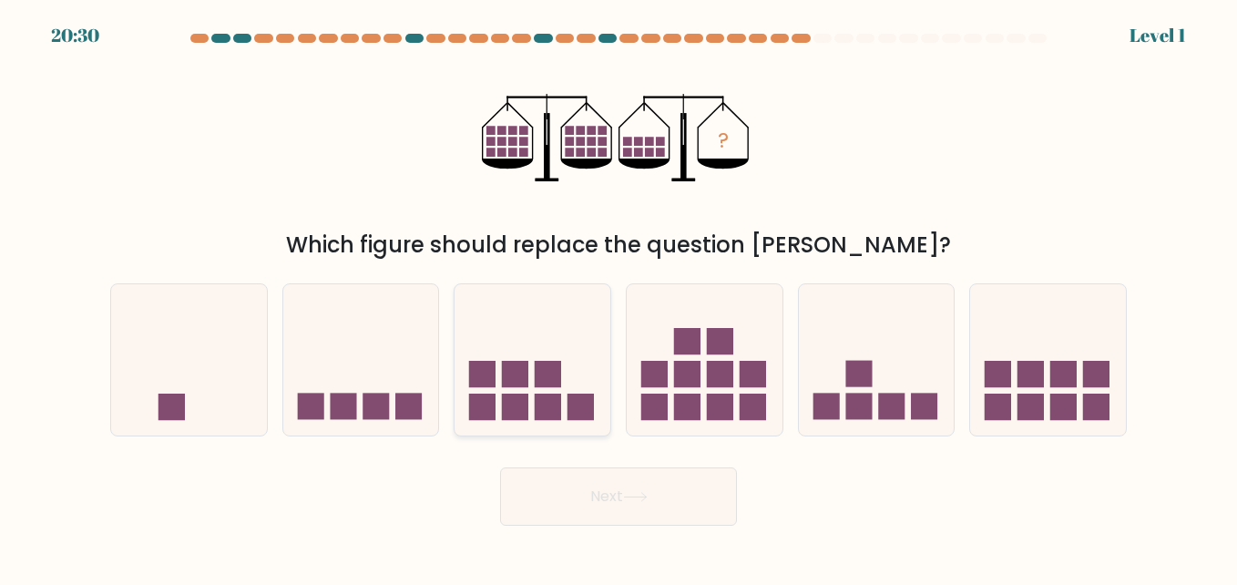
click at [484, 373] on rect at bounding box center [482, 374] width 26 height 26
click at [618, 297] on input "c." at bounding box center [618, 294] width 1 height 5
radio input "true"
click at [586, 507] on button "Next" at bounding box center [618, 496] width 237 height 58
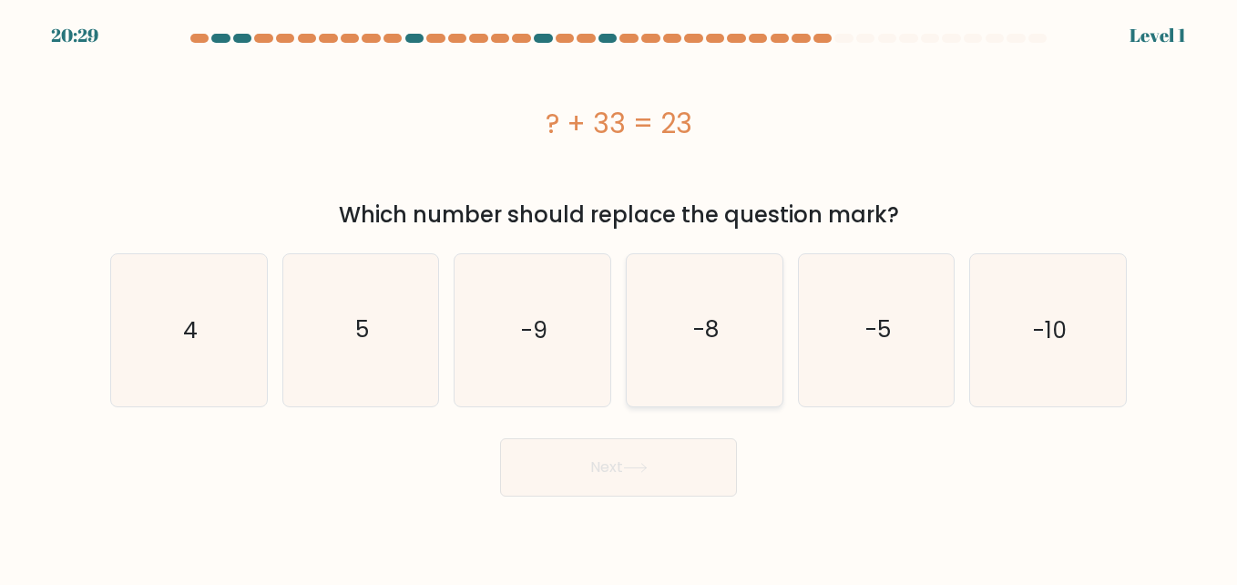
click at [725, 331] on icon "-8" at bounding box center [703, 329] width 151 height 151
click at [619, 297] on input "d. -8" at bounding box center [618, 294] width 1 height 5
radio input "true"
click at [538, 474] on button "Next" at bounding box center [618, 467] width 237 height 58
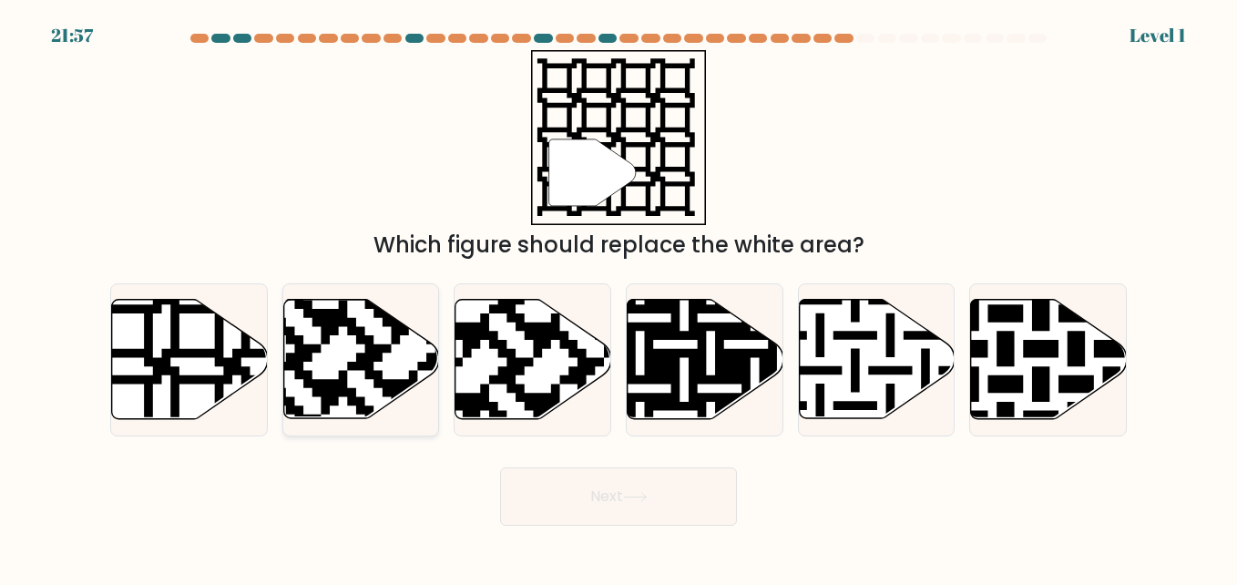
click at [299, 362] on icon at bounding box center [409, 423] width 282 height 282
click at [618, 297] on input "b." at bounding box center [618, 294] width 1 height 5
radio input "true"
click at [626, 495] on button "Next" at bounding box center [618, 496] width 237 height 58
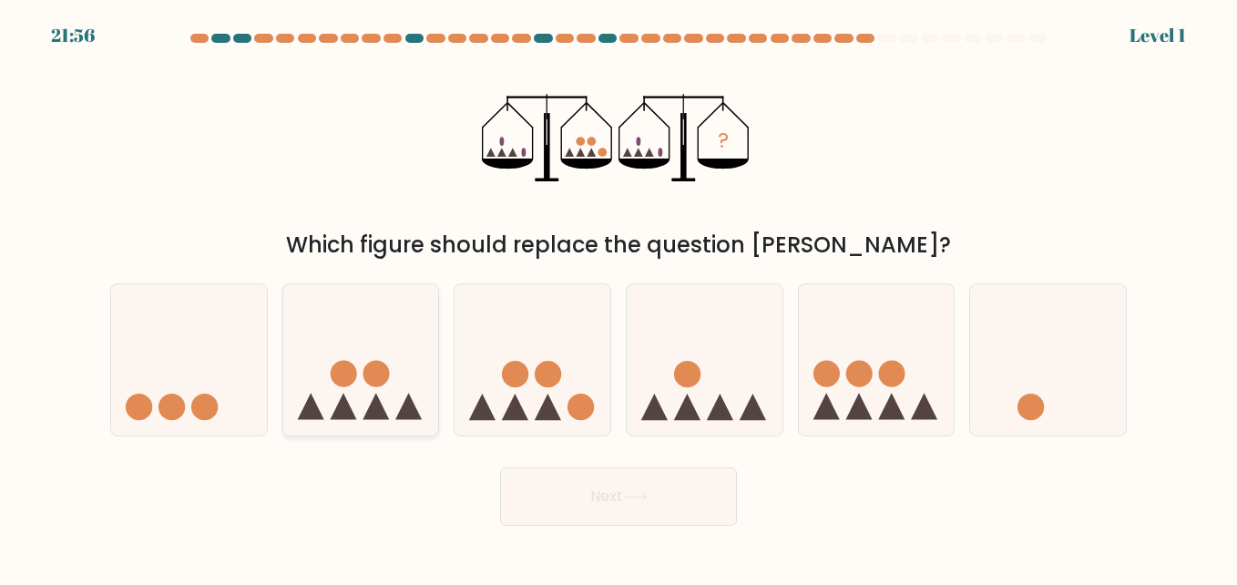
click at [374, 372] on circle at bounding box center [375, 374] width 26 height 26
click at [618, 297] on input "b." at bounding box center [618, 294] width 1 height 5
radio input "true"
click at [565, 499] on button "Next" at bounding box center [618, 496] width 237 height 58
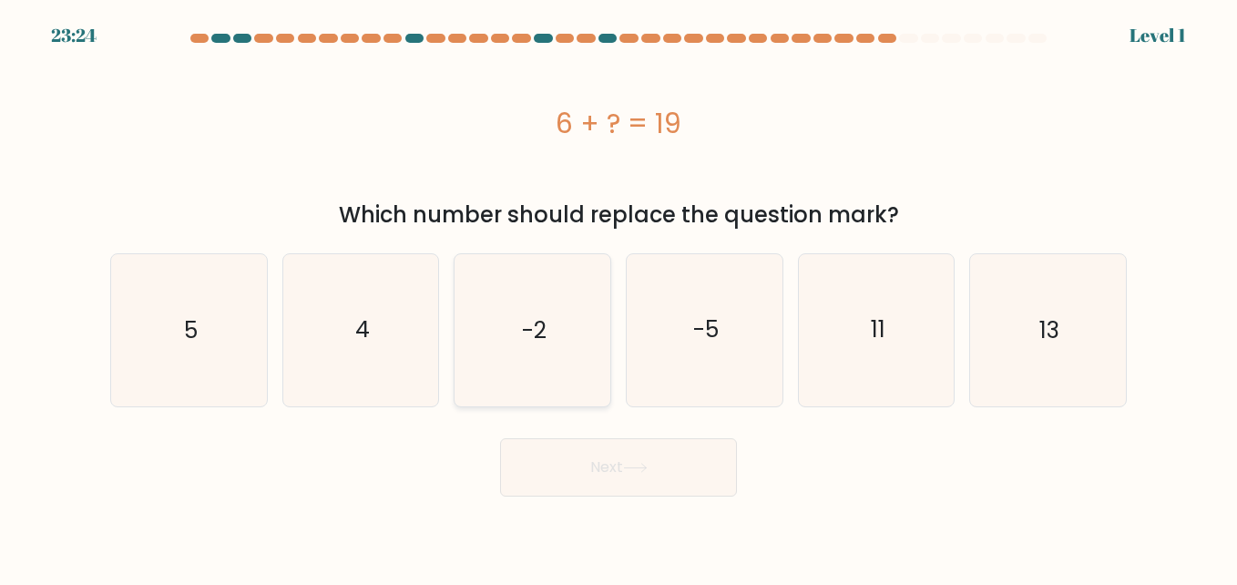
click at [522, 331] on text "-2" at bounding box center [534, 330] width 25 height 32
click at [618, 297] on input "c. -2" at bounding box center [618, 294] width 1 height 5
radio input "true"
click at [584, 474] on button "Next" at bounding box center [618, 467] width 237 height 58
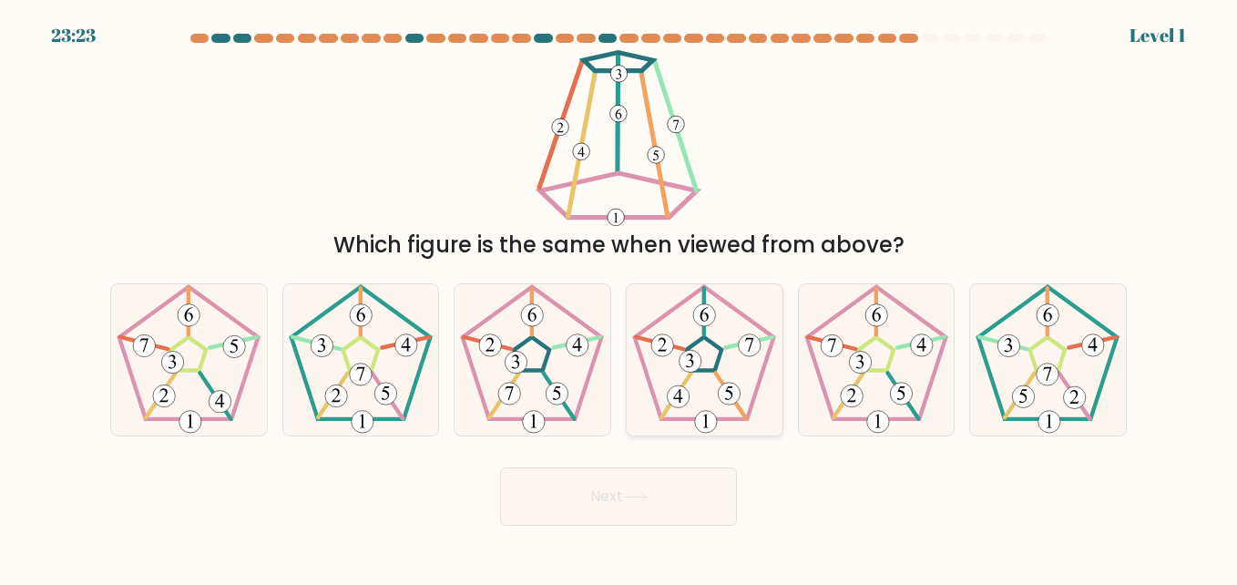
click at [676, 354] on icon at bounding box center [703, 359] width 151 height 151
click at [619, 297] on input "d." at bounding box center [618, 294] width 1 height 5
radio input "true"
drag, startPoint x: 606, startPoint y: 463, endPoint x: 600, endPoint y: 479, distance: 16.4
click at [604, 468] on div "Next" at bounding box center [618, 491] width 1038 height 67
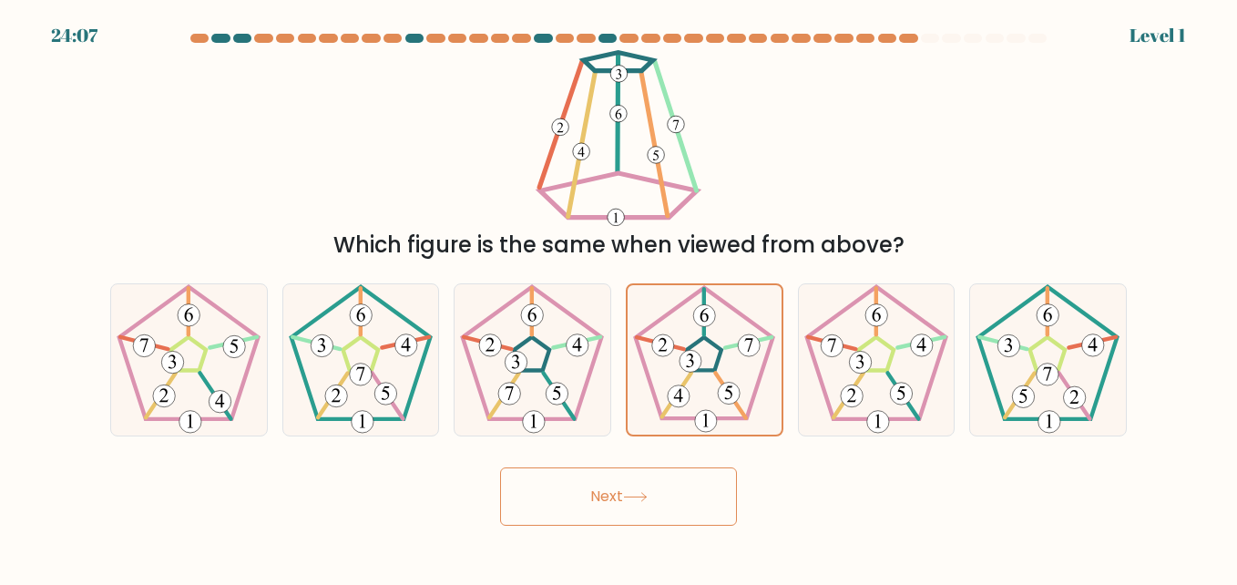
click at [593, 494] on button "Next" at bounding box center [618, 496] width 237 height 58
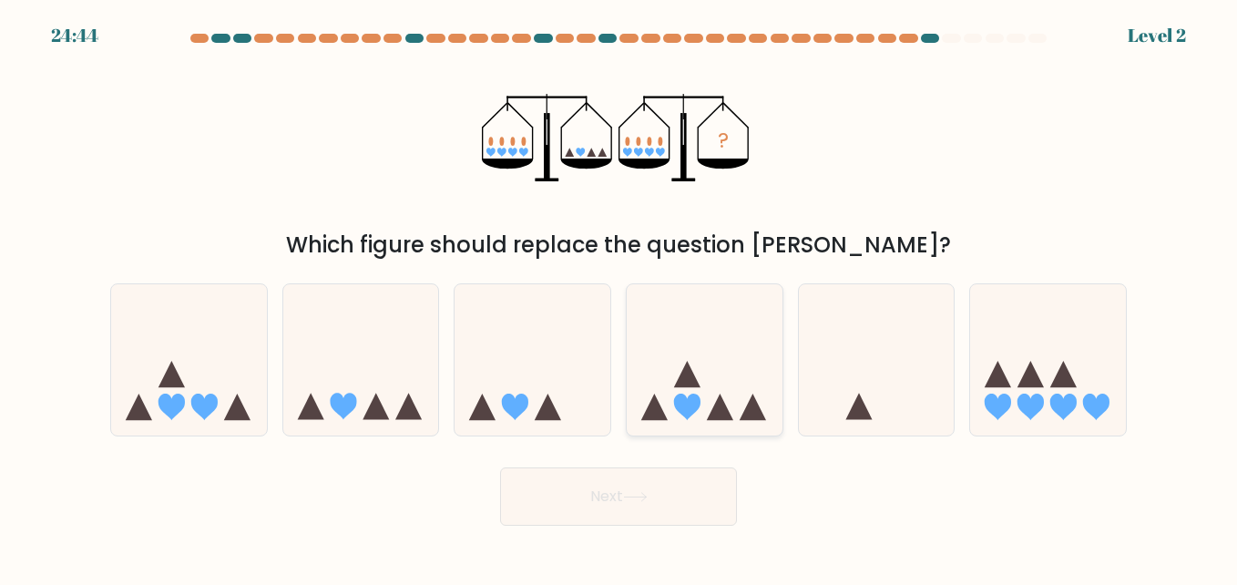
click at [720, 370] on icon at bounding box center [704, 359] width 156 height 128
click at [619, 297] on input "d." at bounding box center [618, 294] width 1 height 5
radio input "true"
click at [628, 508] on button "Next" at bounding box center [618, 496] width 237 height 58
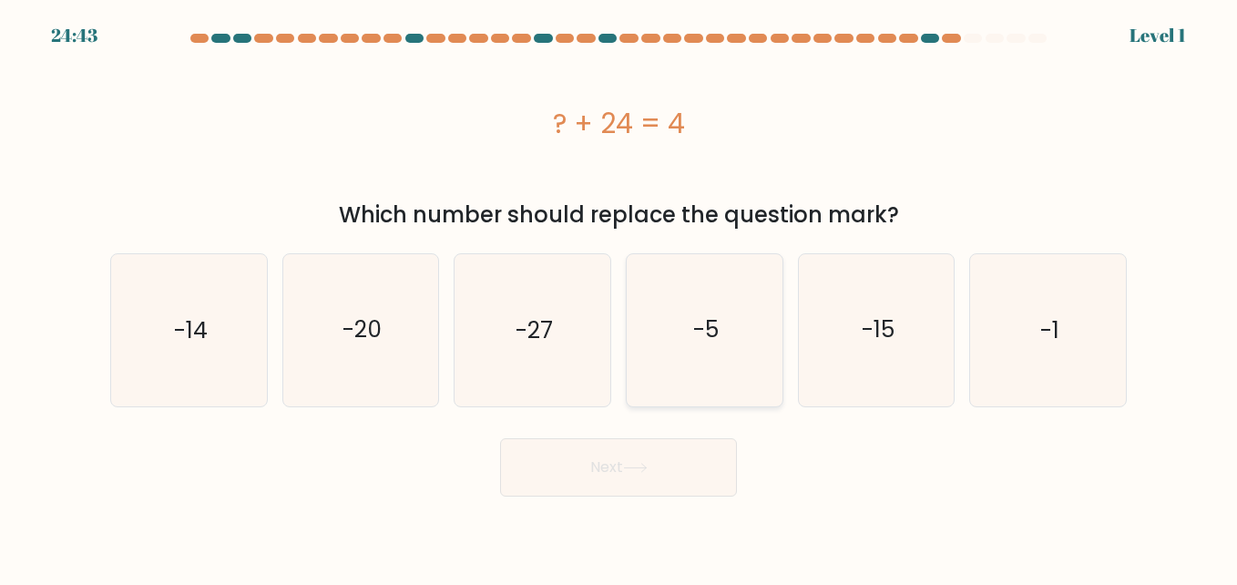
click at [688, 327] on icon "-5" at bounding box center [703, 329] width 151 height 151
click at [619, 297] on input "d. -5" at bounding box center [618, 294] width 1 height 5
radio input "true"
click at [586, 497] on body "25:27 Level 1" at bounding box center [618, 292] width 1237 height 585
click at [580, 473] on button "Next" at bounding box center [618, 467] width 237 height 58
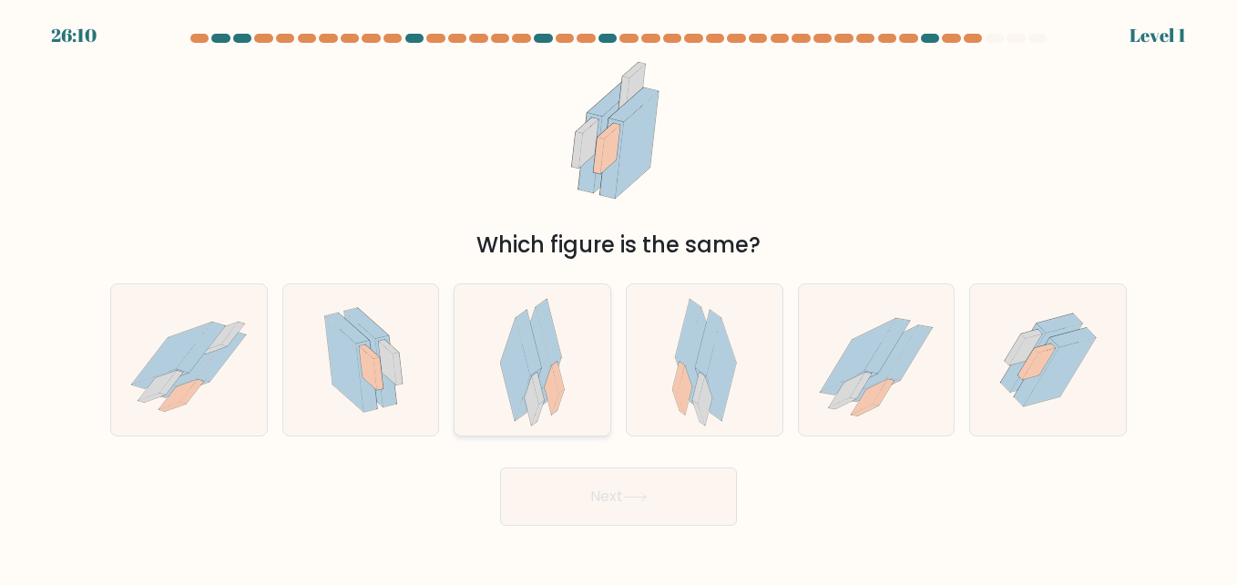
click at [546, 357] on icon at bounding box center [536, 358] width 30 height 102
click at [618, 297] on input "c." at bounding box center [618, 294] width 1 height 5
radio input "true"
click at [595, 498] on button "Next" at bounding box center [618, 496] width 237 height 58
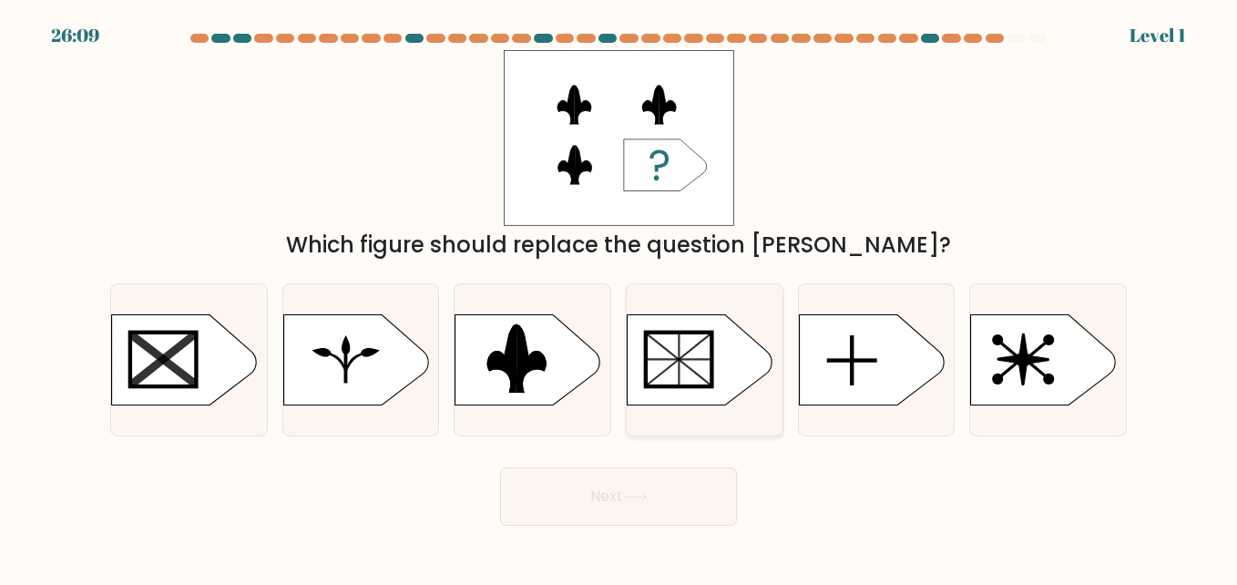
click at [679, 367] on line at bounding box center [679, 359] width 0 height 56
click at [619, 297] on input "d." at bounding box center [618, 294] width 1 height 5
radio input "true"
click at [597, 499] on button "Next" at bounding box center [618, 496] width 237 height 58
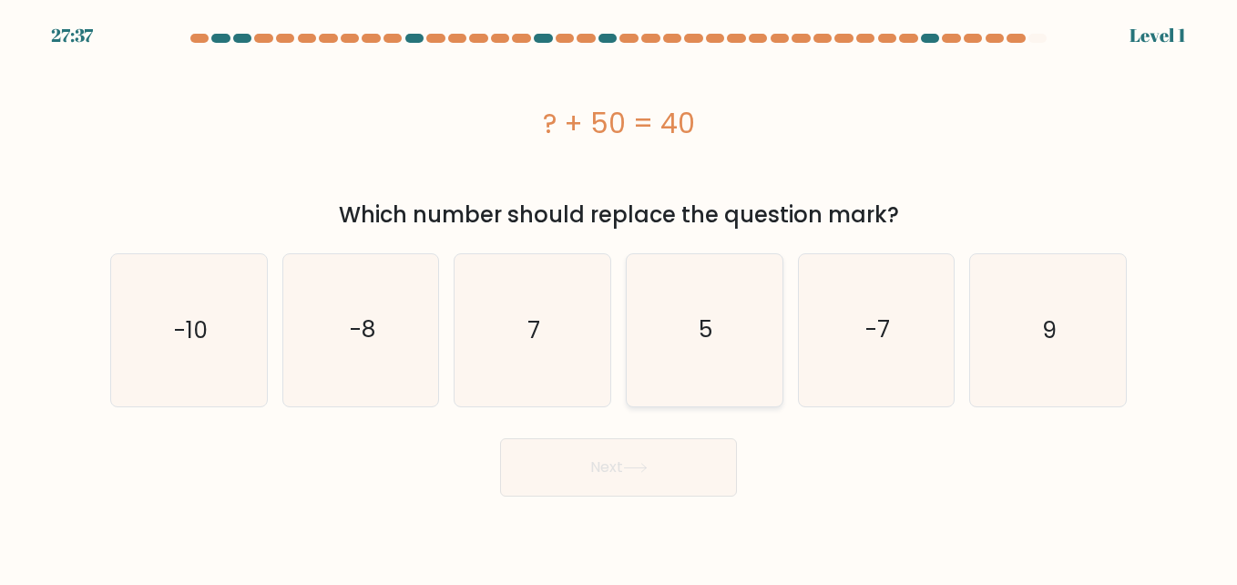
click at [700, 325] on text "5" at bounding box center [705, 330] width 14 height 32
click at [619, 297] on input "d. 5" at bounding box center [618, 294] width 1 height 5
radio input "true"
click at [606, 461] on button "Next" at bounding box center [618, 467] width 237 height 58
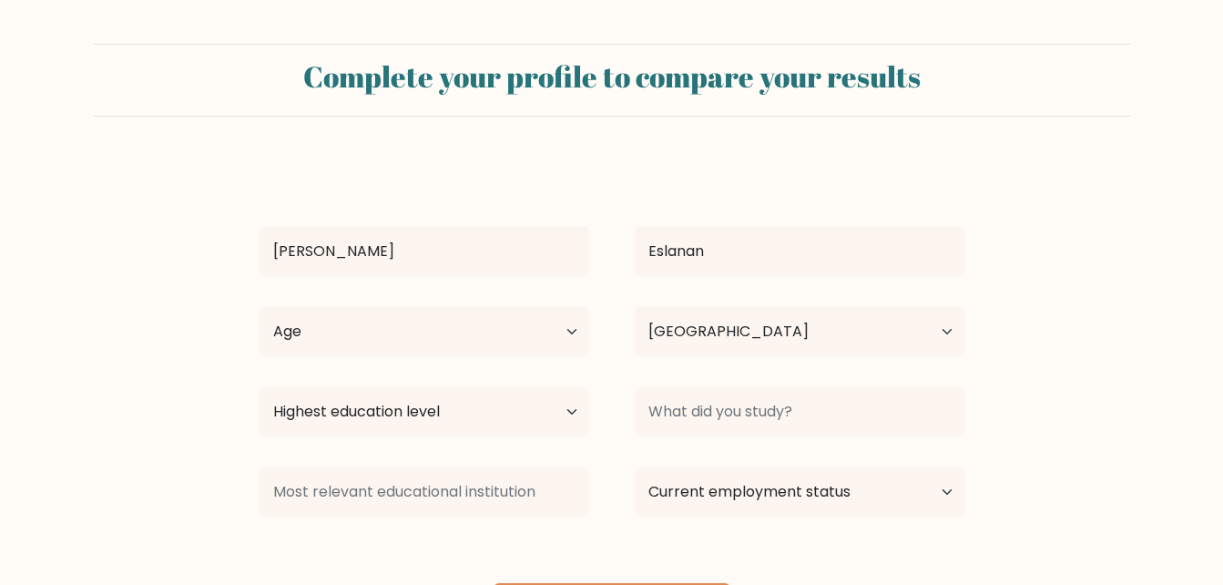
select select "PH"
